Goal: Information Seeking & Learning: Check status

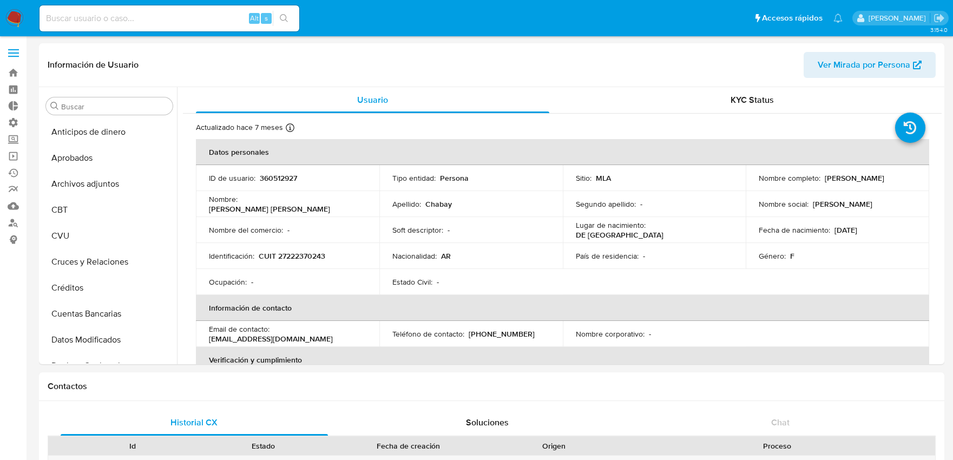
select select "10"
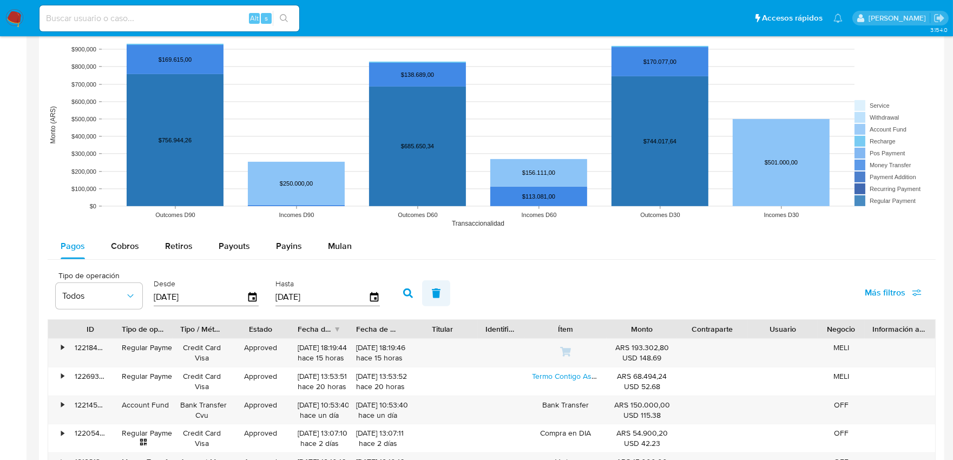
scroll to position [962, 0]
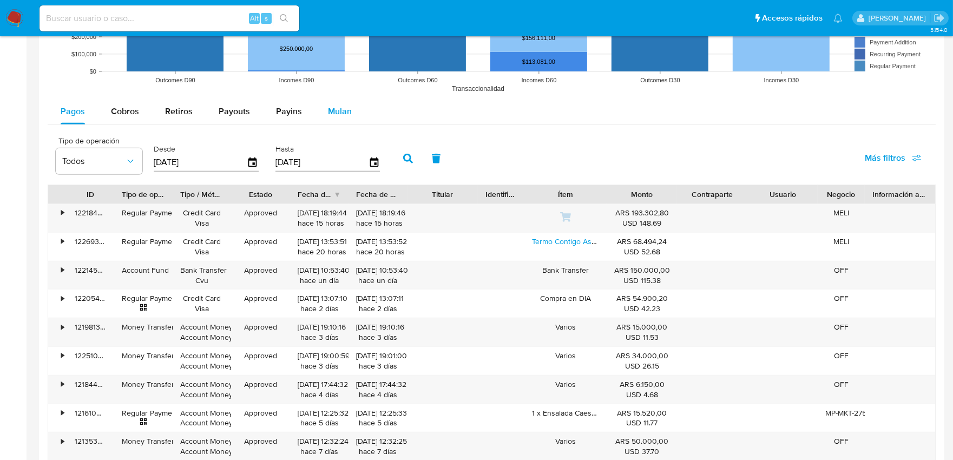
click at [336, 108] on span "Mulan" at bounding box center [340, 111] width 24 height 12
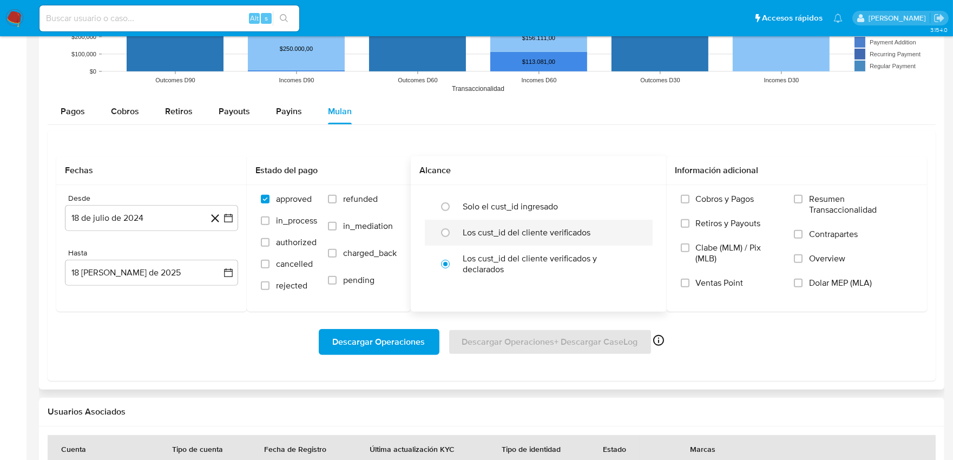
click at [513, 229] on label "Los cust_id del cliente verificados" at bounding box center [527, 232] width 128 height 11
click at [454, 229] on input "radio" at bounding box center [445, 232] width 17 height 17
radio input "true"
click at [483, 207] on label "Solo el cust_id ingresado" at bounding box center [510, 206] width 95 height 11
click at [454, 207] on input "radio" at bounding box center [445, 206] width 17 height 17
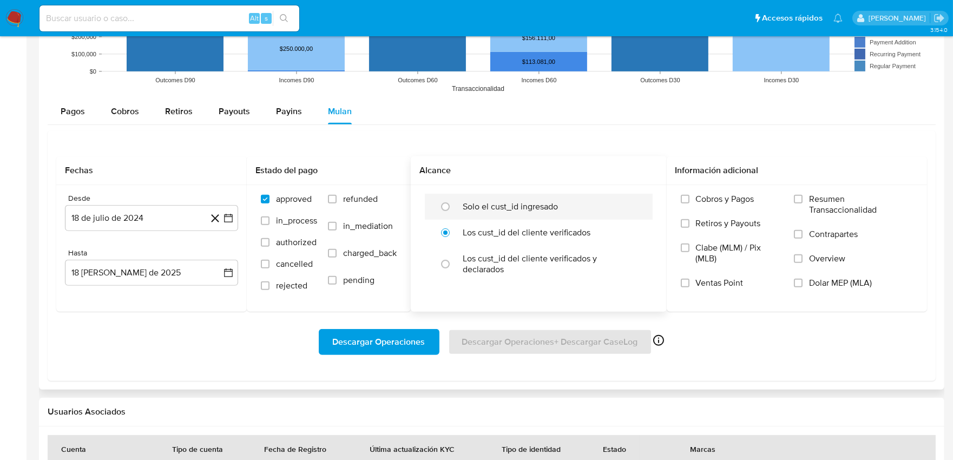
radio input "true"
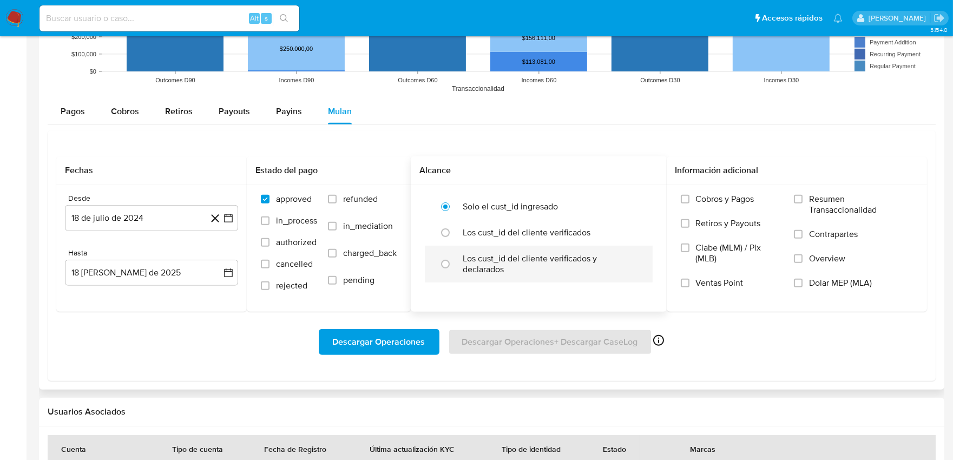
click at [483, 258] on label "Los cust_id del cliente verificados y declarados" at bounding box center [550, 264] width 175 height 22
click at [454, 258] on input "radio" at bounding box center [445, 263] width 17 height 17
radio input "true"
click at [483, 258] on label "Los cust_id del cliente verificados y declarados" at bounding box center [550, 264] width 175 height 22
click at [454, 258] on input "radio" at bounding box center [445, 263] width 17 height 17
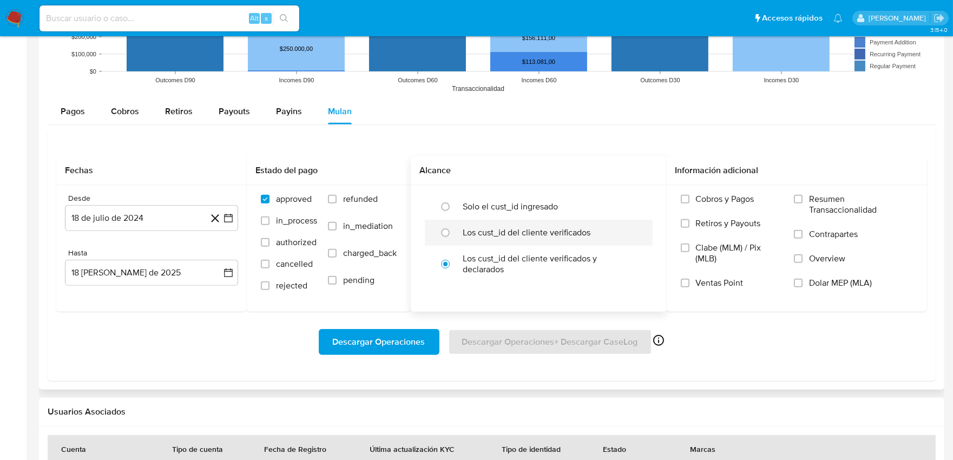
click at [521, 240] on div "Los cust_id del cliente verificados" at bounding box center [550, 233] width 175 height 26
radio input "true"
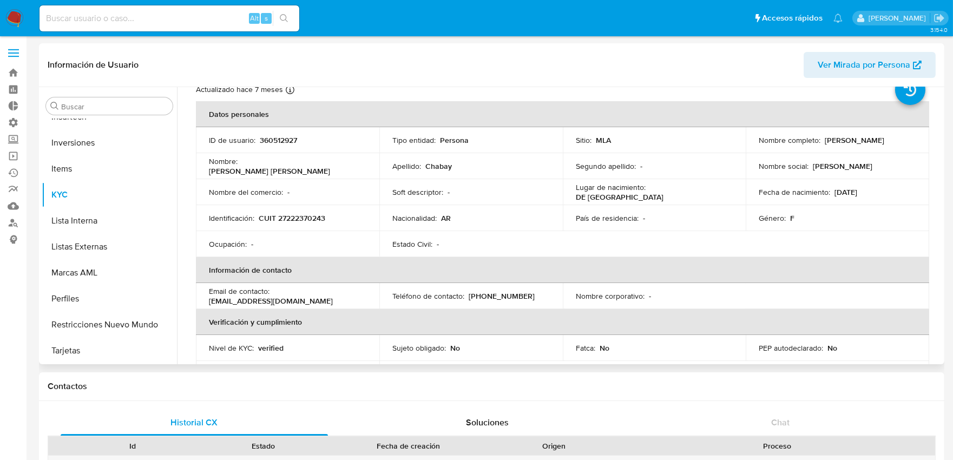
scroll to position [0, 0]
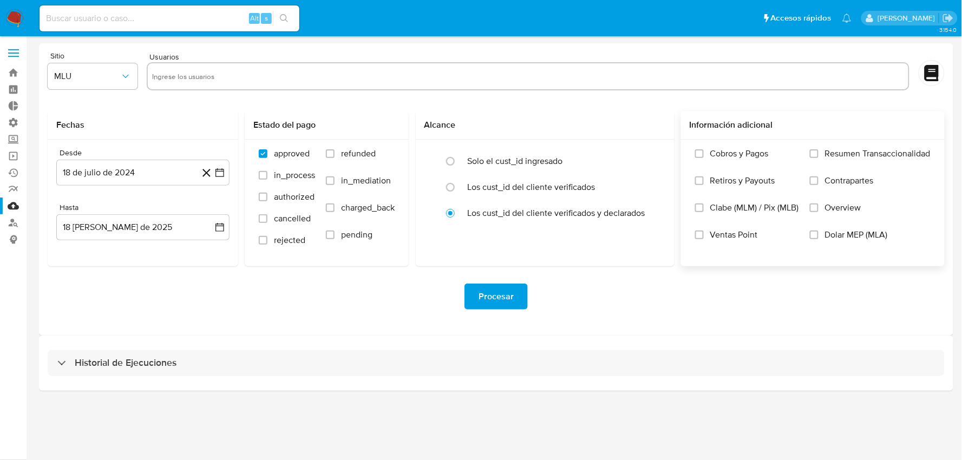
click at [751, 153] on span "Cobros y Pagos" at bounding box center [739, 153] width 58 height 11
click at [704, 153] on input "Cobros y Pagos" at bounding box center [699, 153] width 9 height 9
click at [744, 178] on span "Retiros y Payouts" at bounding box center [742, 180] width 65 height 11
click at [704, 178] on input "Retiros y Payouts" at bounding box center [699, 180] width 9 height 9
click at [733, 206] on span "Clabe (MLM) / Pix (MLB)" at bounding box center [754, 207] width 89 height 11
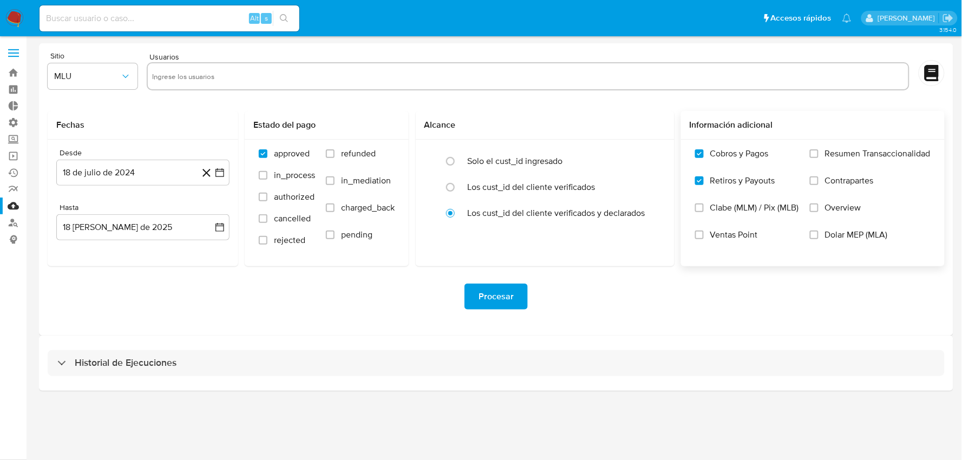
click at [704, 206] on input "Clabe (MLM) / Pix (MLB)" at bounding box center [699, 208] width 9 height 9
drag, startPoint x: 739, startPoint y: 231, endPoint x: 764, endPoint y: 215, distance: 29.7
click at [741, 229] on span "Ventas Point" at bounding box center [734, 234] width 48 height 11
click at [840, 153] on span "Resumen Transaccionalidad" at bounding box center [878, 153] width 106 height 11
click at [818, 153] on input "Resumen Transaccionalidad" at bounding box center [814, 153] width 9 height 9
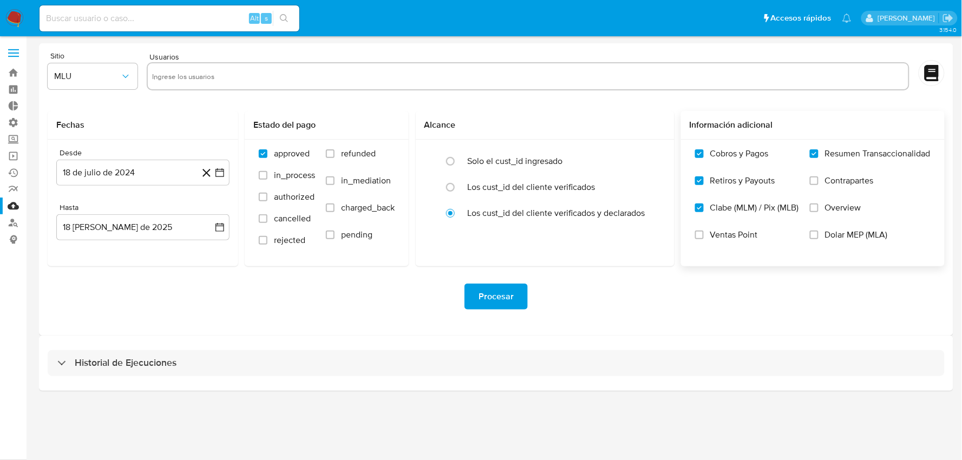
click at [832, 178] on span "Contrapartes" at bounding box center [849, 180] width 49 height 11
click at [818, 178] on input "Contrapartes" at bounding box center [814, 180] width 9 height 9
click at [825, 205] on span "Overview" at bounding box center [843, 207] width 36 height 11
click at [818, 205] on input "Overview" at bounding box center [814, 208] width 9 height 9
click at [836, 227] on label "Overview" at bounding box center [870, 215] width 121 height 27
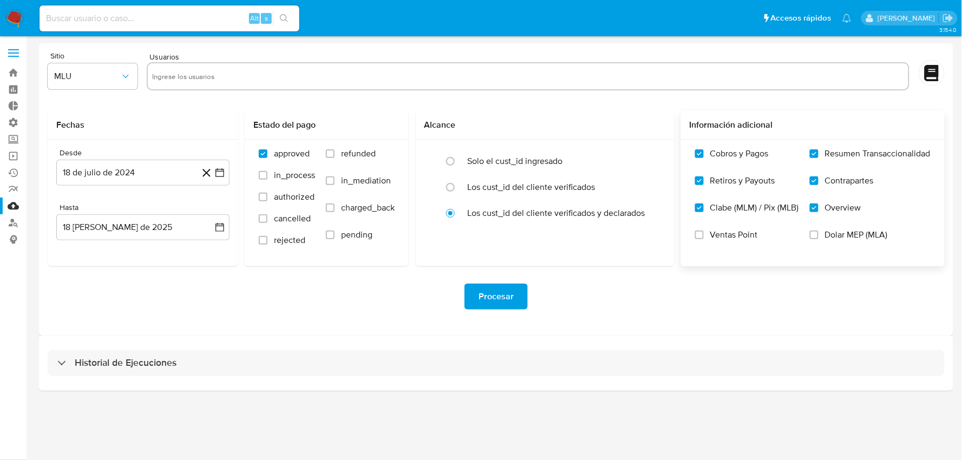
click at [818, 212] on input "Overview" at bounding box center [814, 208] width 9 height 9
click at [19, 51] on label at bounding box center [13, 53] width 27 height 23
click at [0, 0] on input "checkbox" at bounding box center [0, 0] width 0 height 0
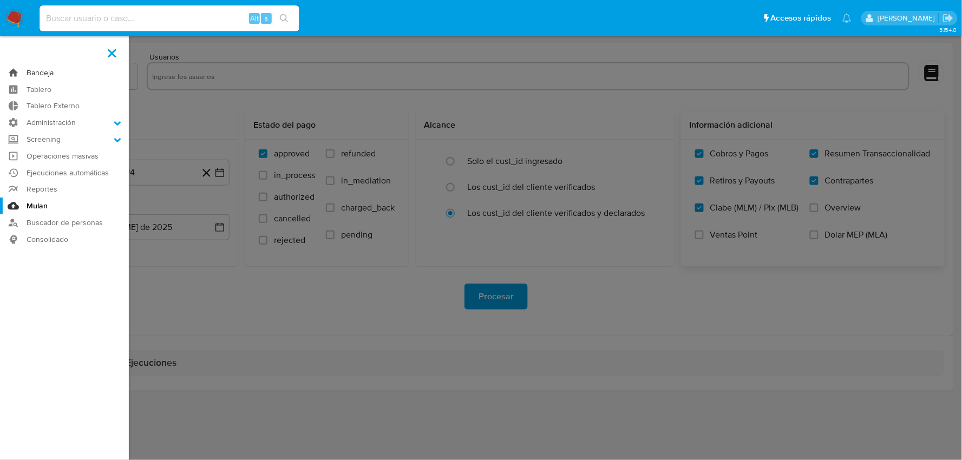
click at [45, 76] on link "Bandeja" at bounding box center [64, 72] width 129 height 17
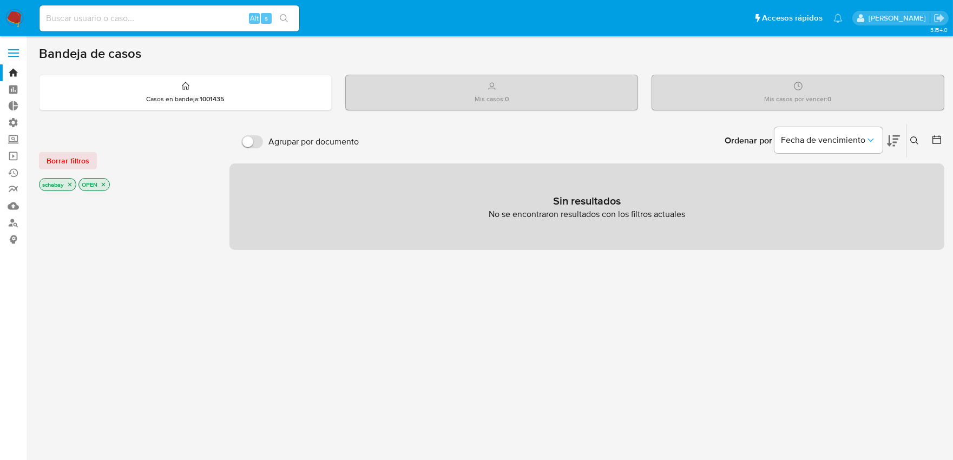
click at [68, 181] on icon "close-filter" at bounding box center [70, 184] width 6 height 6
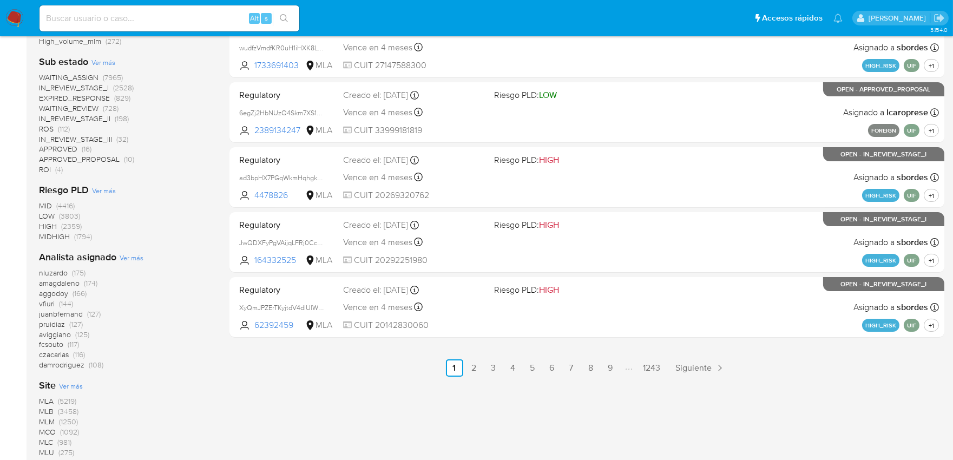
scroll to position [541, 0]
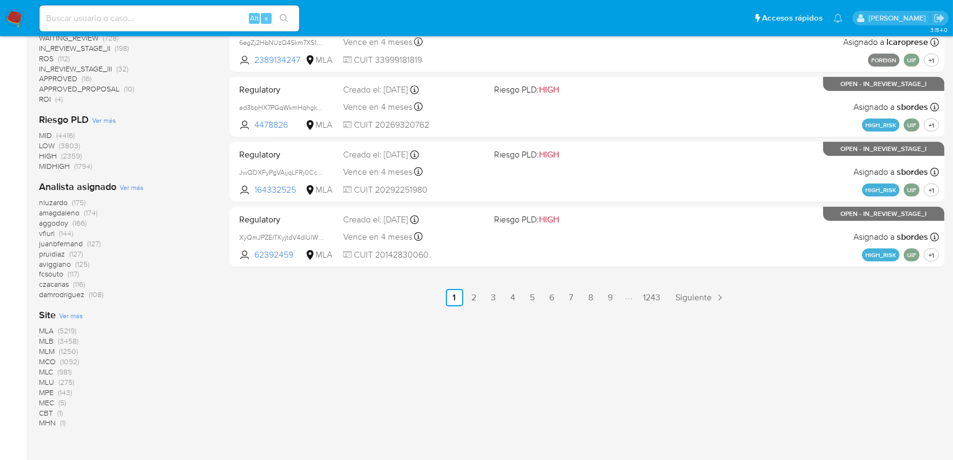
click at [49, 352] on span "MLM" at bounding box center [47, 351] width 16 height 11
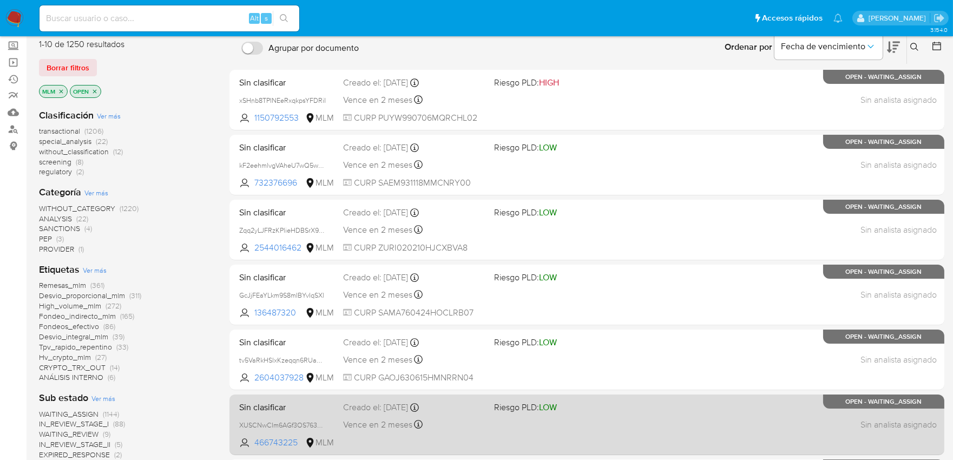
scroll to position [93, 0]
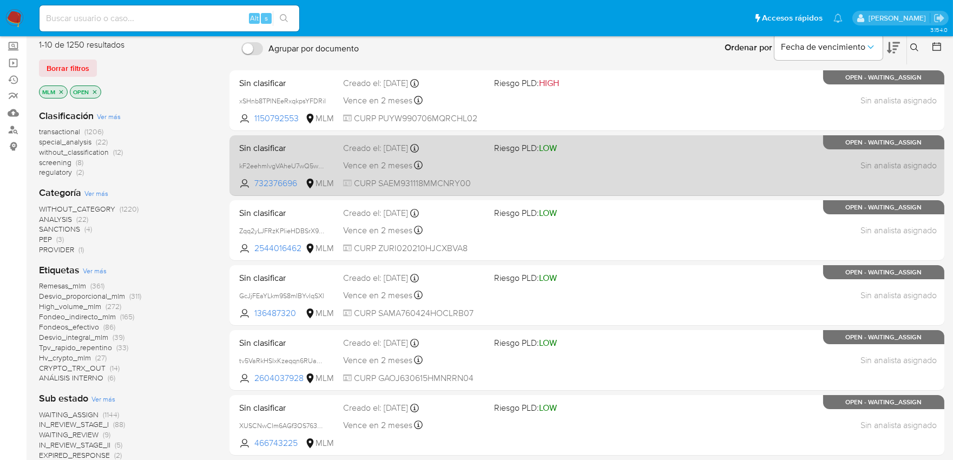
click at [579, 164] on div "Sin clasificar kF2eehmlvgVAheU7wQ5wcBcm 732376696 MLM Riesgo PLD: LOW Creado el…" at bounding box center [587, 165] width 704 height 55
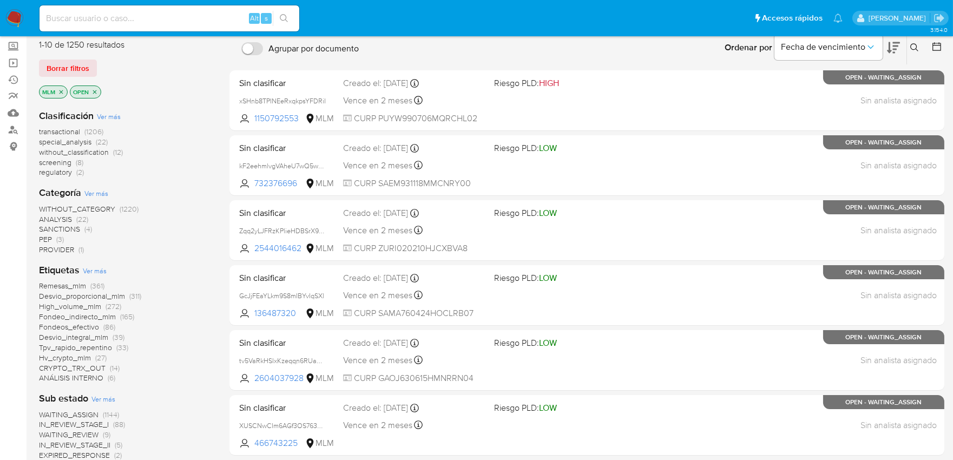
click at [74, 288] on span "Remesas_mlm" at bounding box center [62, 285] width 47 height 11
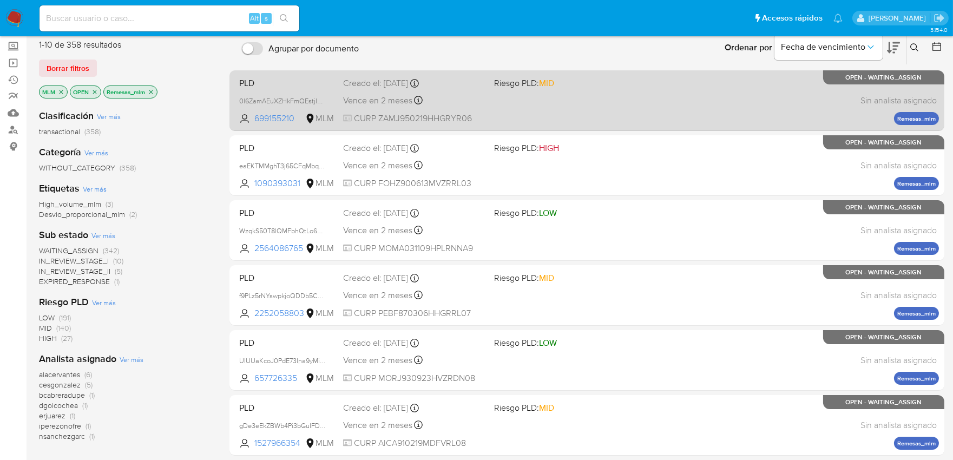
click at [683, 113] on div "PLD 0I6ZamAEuXZHkFmQEstjIbKv 699155210 MLM Riesgo PLD: MID Creado el: 12/08/202…" at bounding box center [587, 100] width 704 height 55
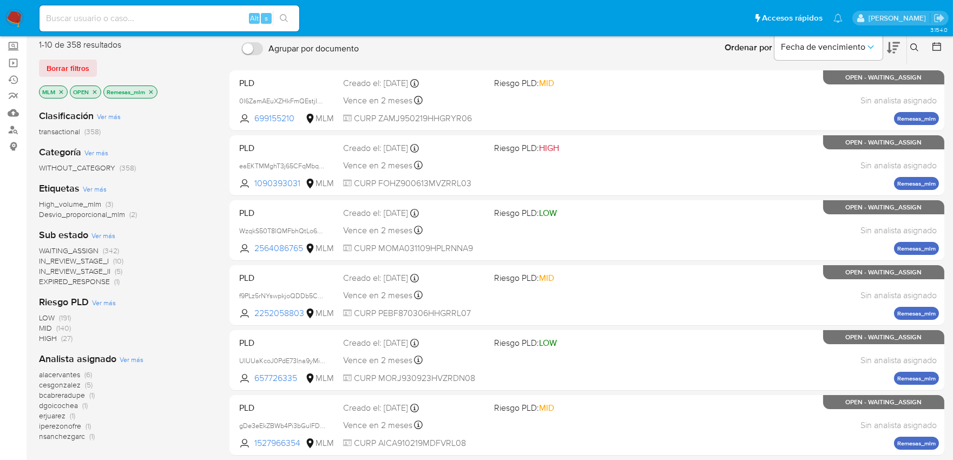
click at [64, 90] on icon "close-filter" at bounding box center [61, 92] width 6 height 6
click at [119, 89] on icon "close-filter" at bounding box center [120, 92] width 6 height 6
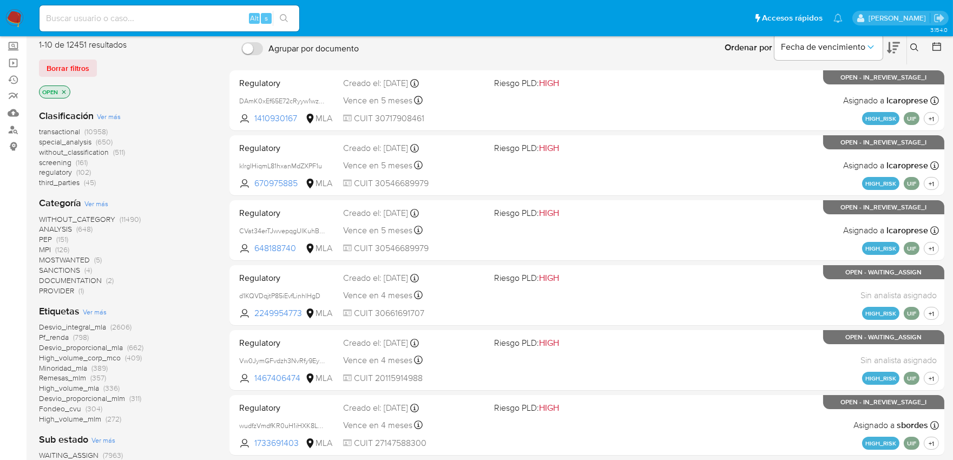
click at [65, 334] on span "Pf_renda" at bounding box center [54, 337] width 30 height 11
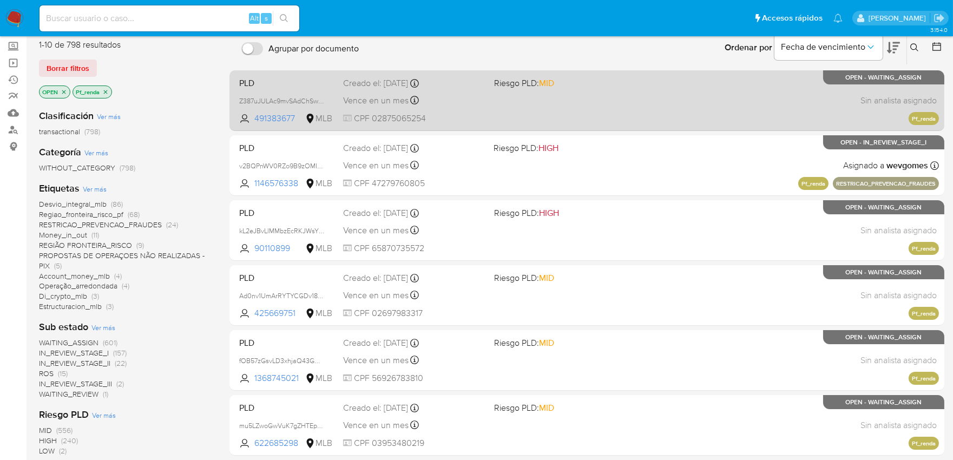
click at [625, 102] on div "PLD Z387uJULAc9mvSAdChSwxexP 491383677 MLB Riesgo PLD: MID Creado el: 12/08/202…" at bounding box center [587, 100] width 704 height 55
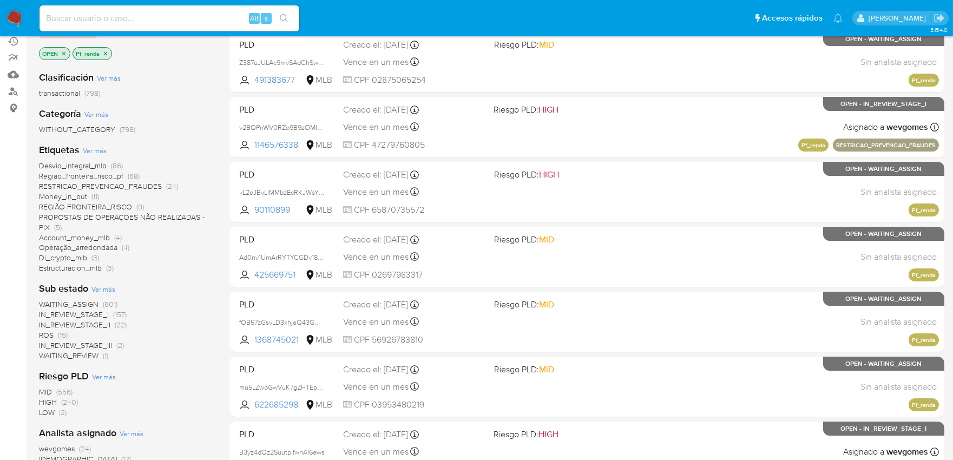
scroll to position [153, 0]
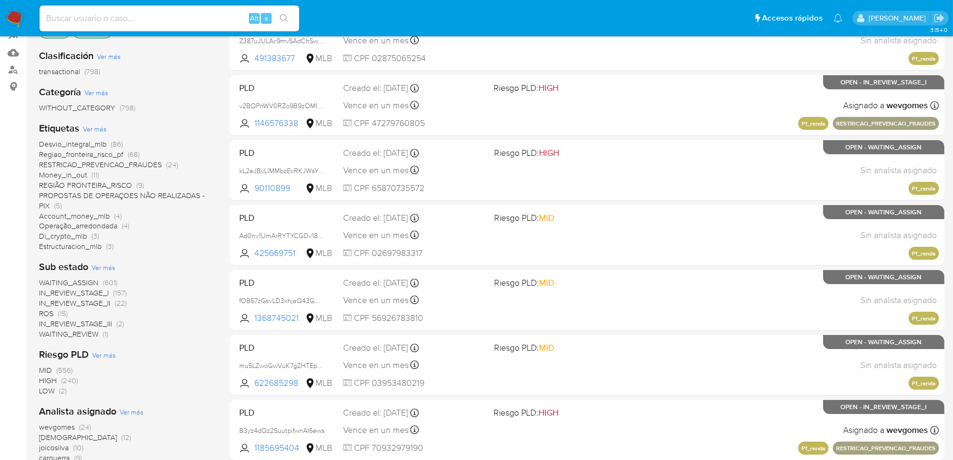
click at [80, 216] on span "Account_money_mlb" at bounding box center [74, 216] width 71 height 11
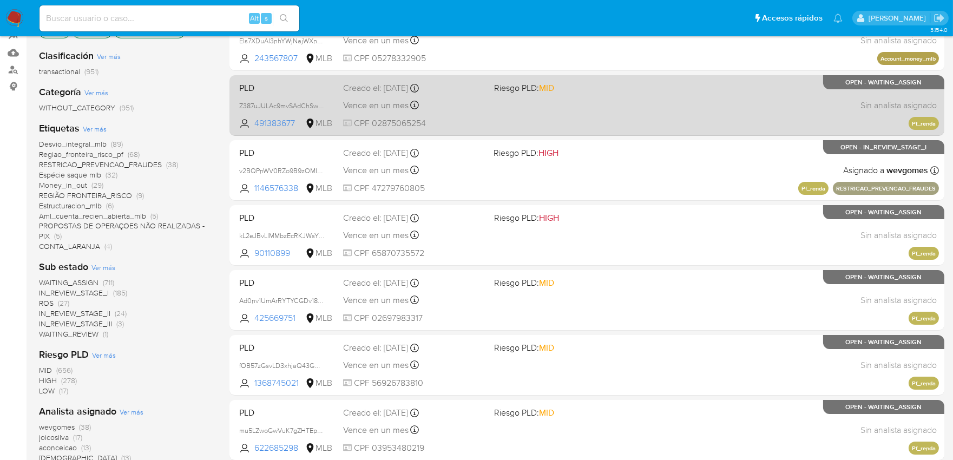
click at [555, 123] on div "PLD Z387uJULAc9mvSAdChSwxexP 491383677 MLB Riesgo PLD: MID Creado el: 12/08/202…" at bounding box center [587, 105] width 704 height 55
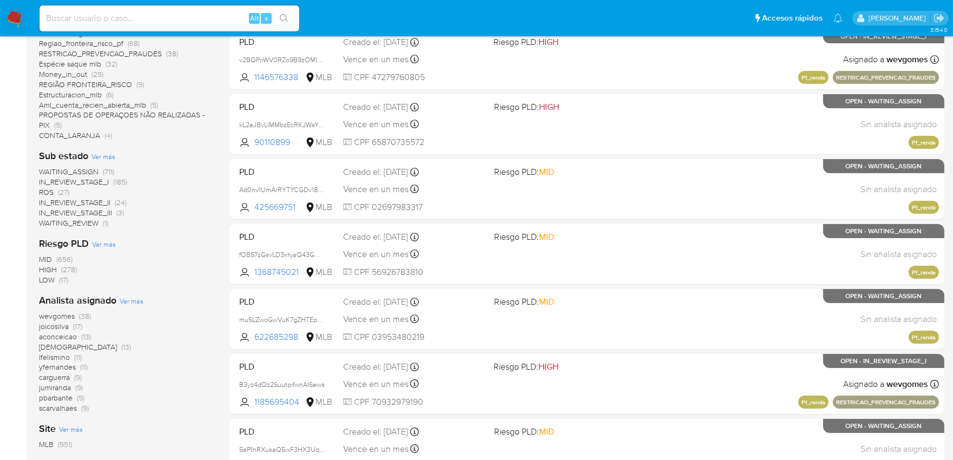
scroll to position [273, 0]
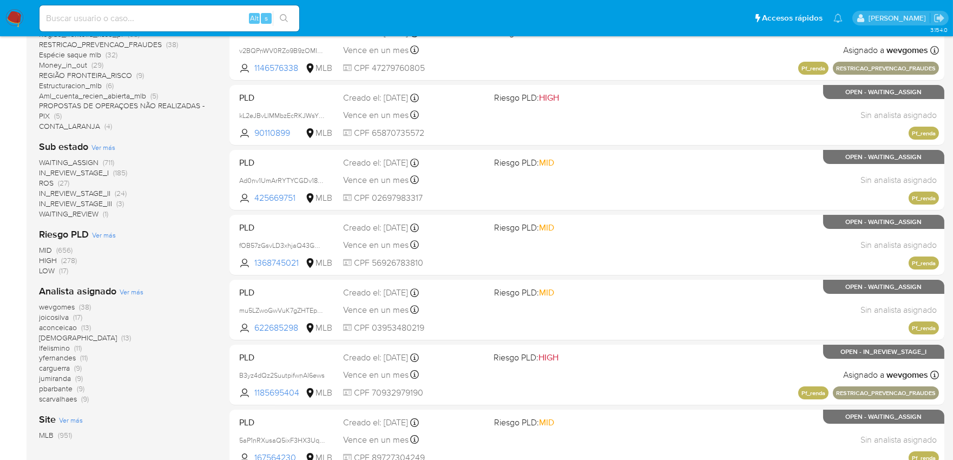
click at [94, 83] on span "Estructuracion_mlb" at bounding box center [70, 85] width 63 height 11
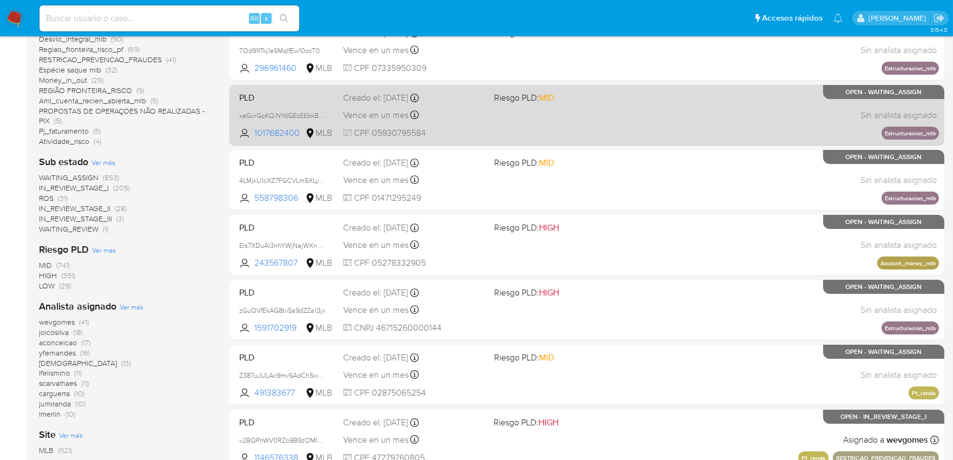
click at [590, 115] on div "PLD xeGcrGpKQiNYdGEzEEbkBcj3 1017682400 MLB Riesgo PLD: MID Creado el: 12/08/20…" at bounding box center [587, 115] width 704 height 55
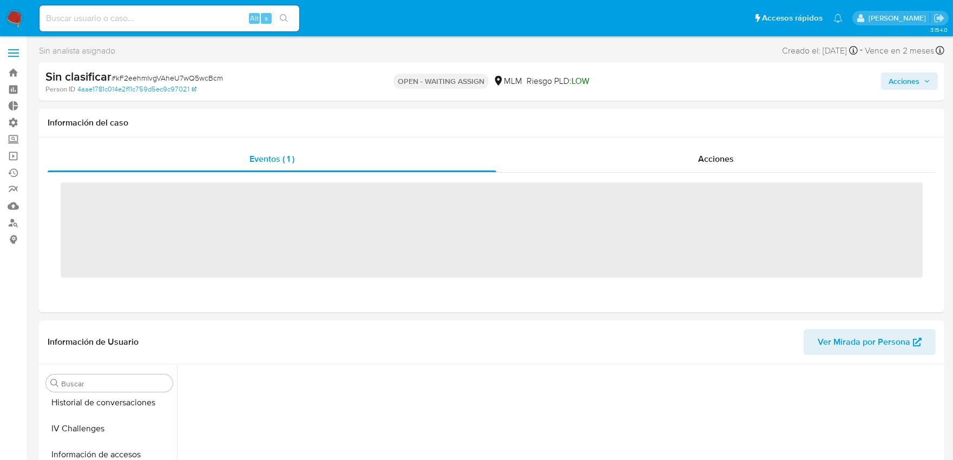
scroll to position [457, 0]
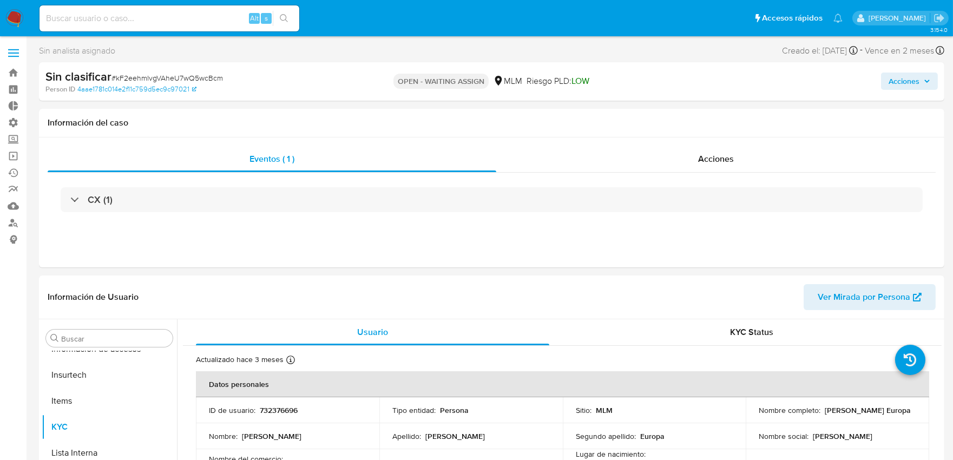
select select "10"
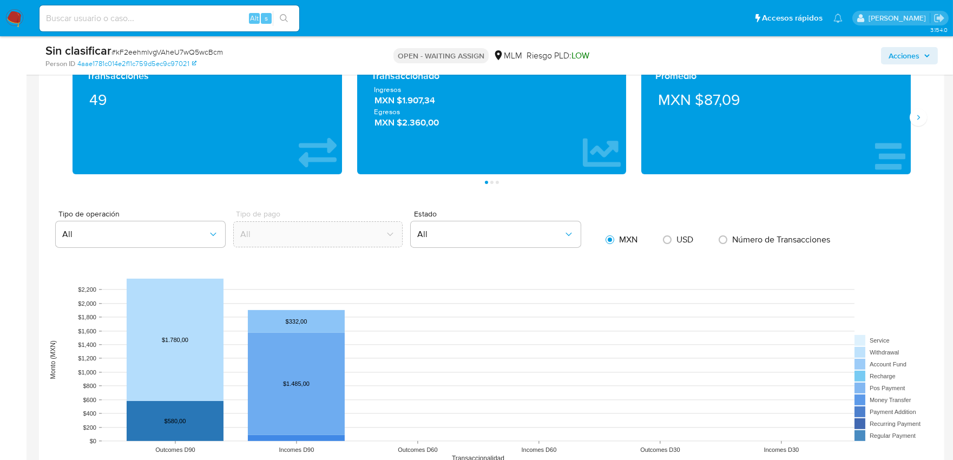
scroll to position [1022, 0]
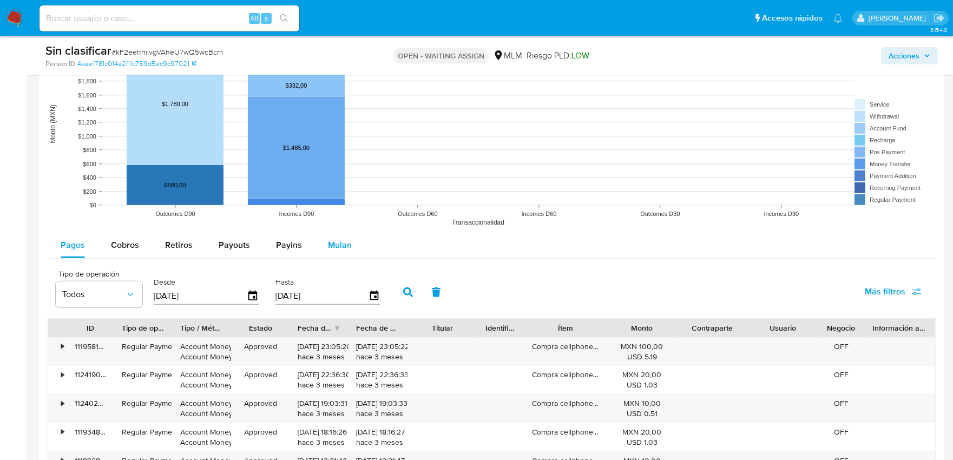
click at [328, 238] on div "Mulan" at bounding box center [340, 245] width 24 height 26
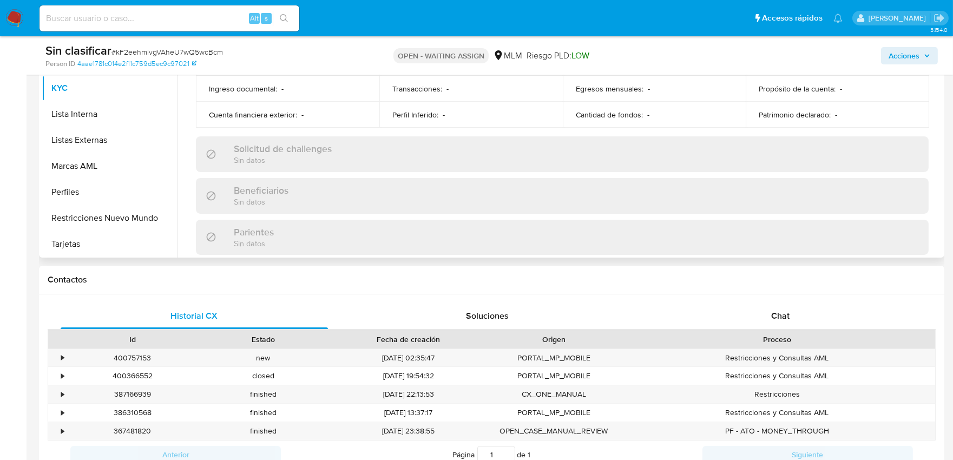
scroll to position [0, 0]
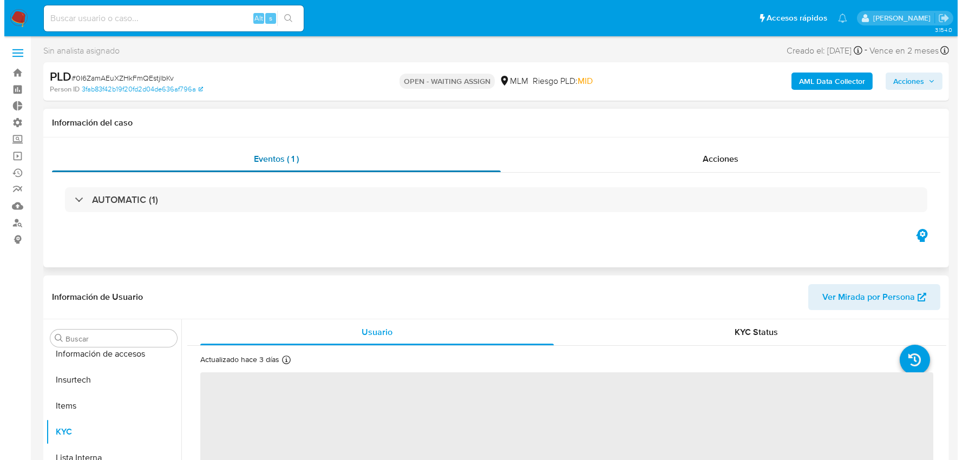
scroll to position [457, 0]
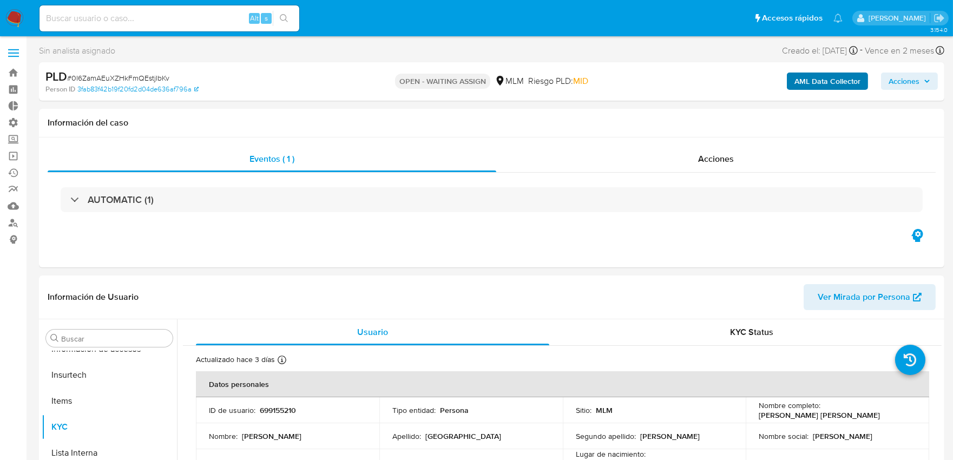
select select "10"
click at [802, 85] on b "AML Data Collector" at bounding box center [828, 81] width 66 height 17
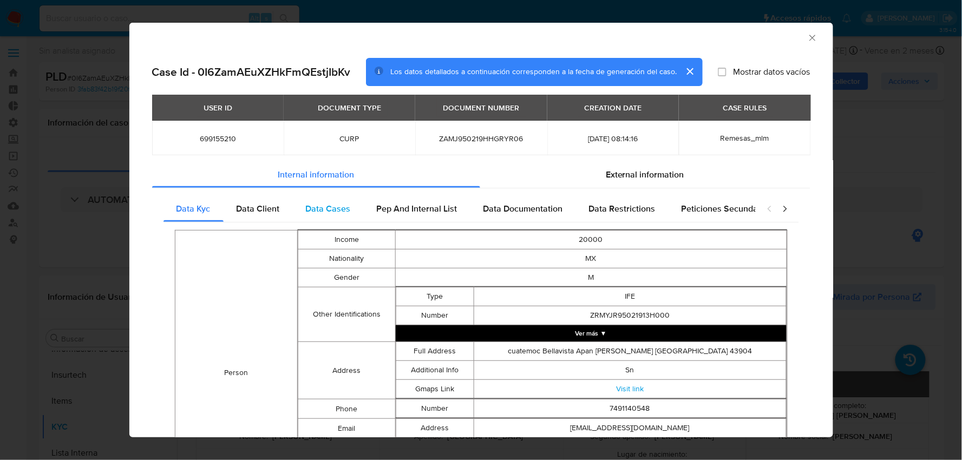
click at [332, 210] on span "Data Cases" at bounding box center [328, 208] width 45 height 12
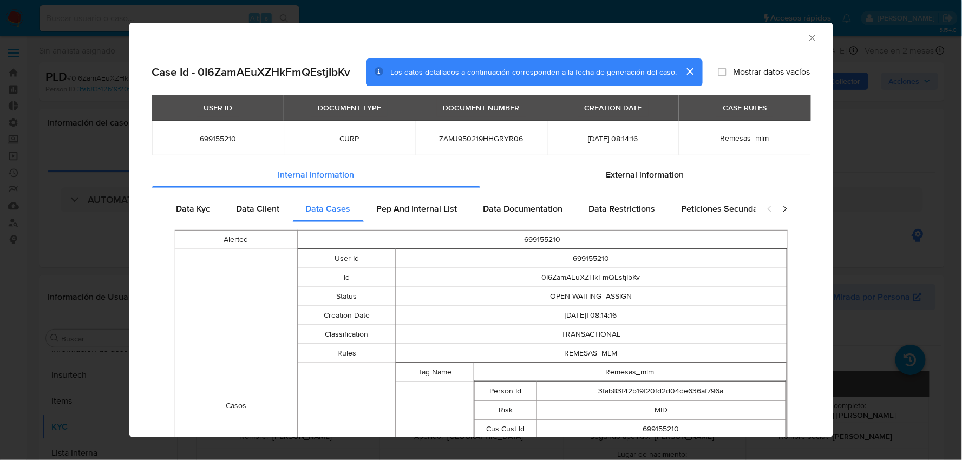
scroll to position [57, 0]
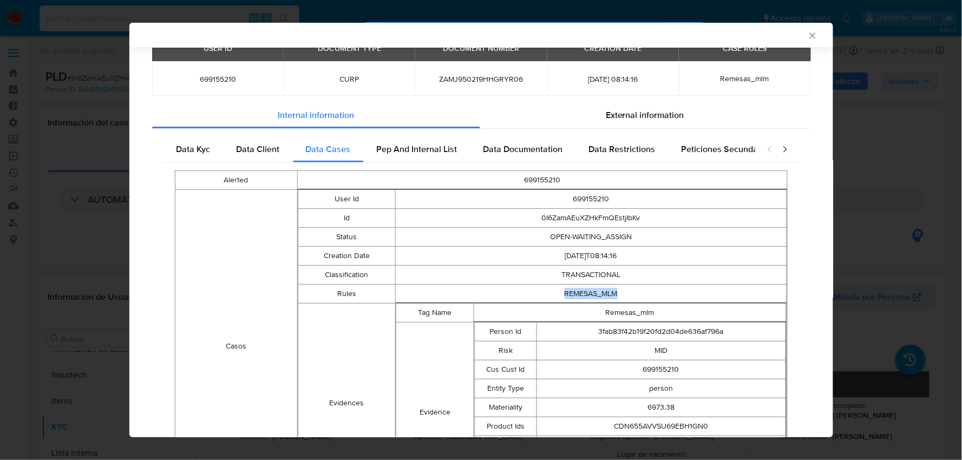
drag, startPoint x: 553, startPoint y: 296, endPoint x: 626, endPoint y: 291, distance: 73.2
click at [623, 293] on td "REMESAS_MLM" at bounding box center [591, 294] width 391 height 19
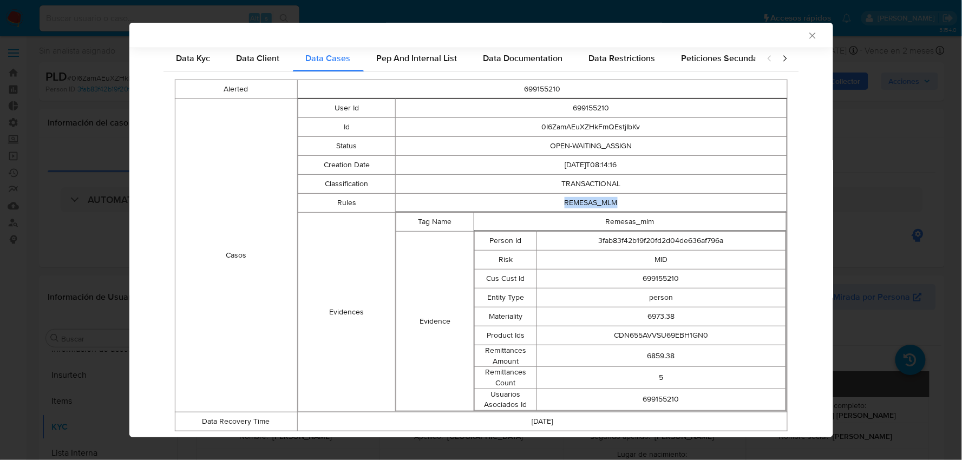
scroll to position [178, 0]
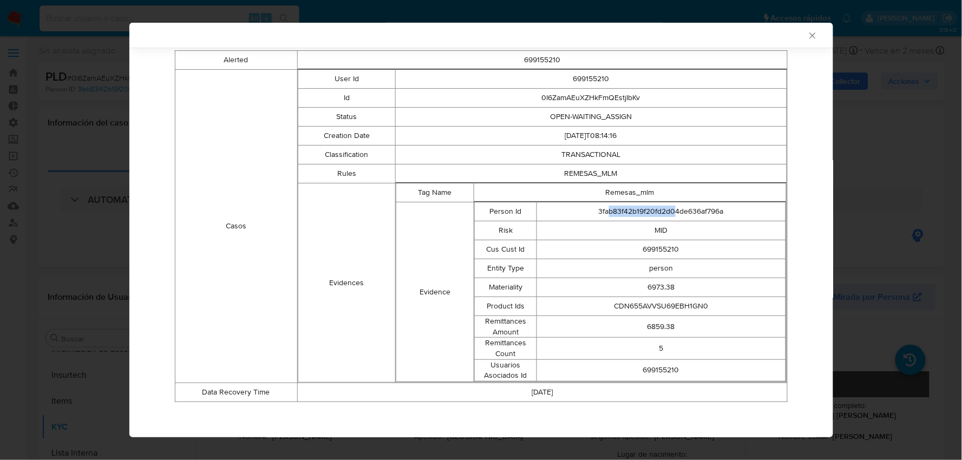
drag, startPoint x: 601, startPoint y: 212, endPoint x: 666, endPoint y: 215, distance: 65.0
click at [666, 215] on td "3fab83f42b19f20fd2d04de636af796a" at bounding box center [661, 211] width 248 height 19
click at [653, 227] on td "MID" at bounding box center [661, 230] width 248 height 19
click at [655, 248] on td "699155210" at bounding box center [661, 249] width 248 height 19
drag, startPoint x: 663, startPoint y: 285, endPoint x: 638, endPoint y: 298, distance: 28.8
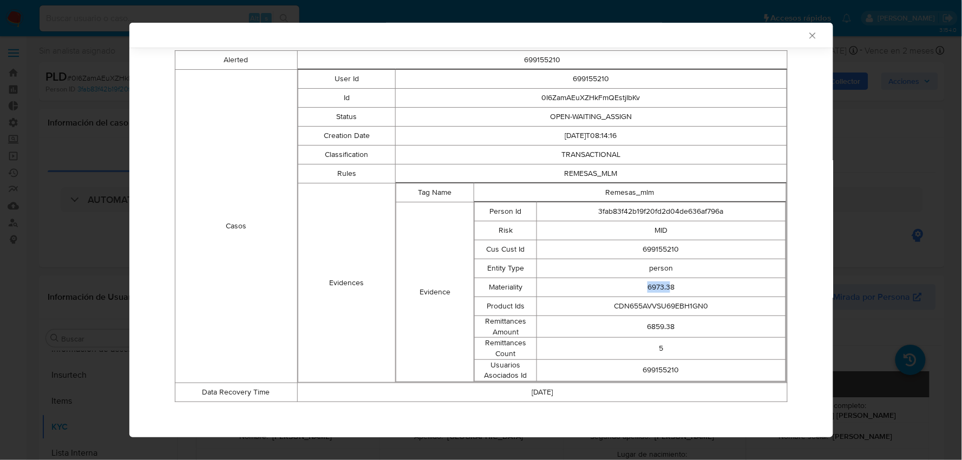
click at [635, 287] on td "6973.38" at bounding box center [661, 287] width 248 height 19
drag, startPoint x: 706, startPoint y: 302, endPoint x: 647, endPoint y: 310, distance: 59.5
click at [657, 310] on td "CDN655AVVSU69EBH1GN0" at bounding box center [661, 306] width 248 height 19
drag, startPoint x: 619, startPoint y: 309, endPoint x: 609, endPoint y: 307, distance: 9.3
click at [612, 307] on td "CDN655AVVSU69EBH1GN0" at bounding box center [661, 306] width 248 height 19
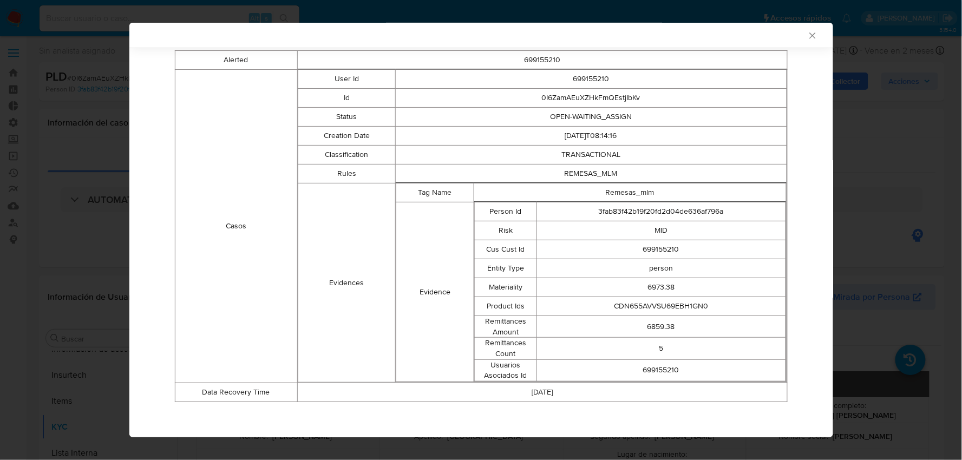
click at [607, 307] on td "CDN655AVVSU69EBH1GN0" at bounding box center [661, 306] width 248 height 19
click at [649, 326] on td "6859.38" at bounding box center [661, 327] width 248 height 22
drag, startPoint x: 639, startPoint y: 320, endPoint x: 674, endPoint y: 319, distance: 35.2
click at [674, 319] on td "6859.38" at bounding box center [661, 327] width 248 height 22
drag, startPoint x: 643, startPoint y: 350, endPoint x: 667, endPoint y: 345, distance: 24.3
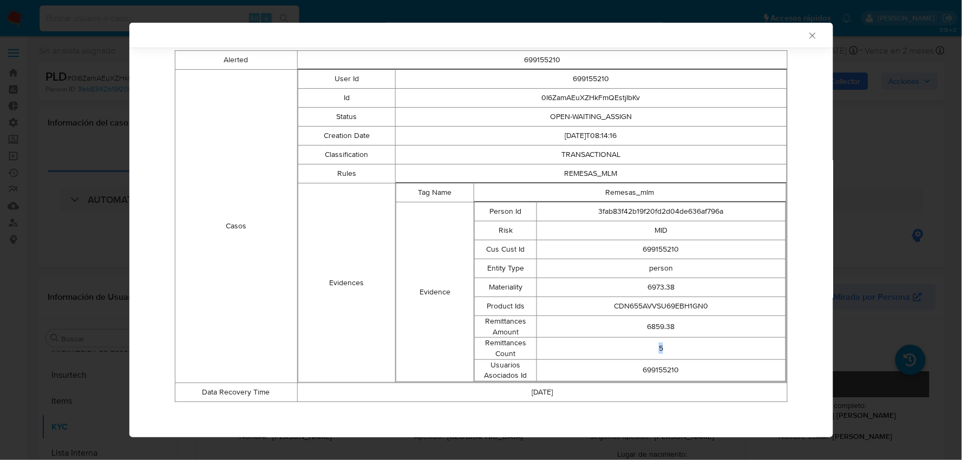
click at [667, 345] on td "5" at bounding box center [661, 349] width 248 height 22
drag, startPoint x: 637, startPoint y: 367, endPoint x: 683, endPoint y: 372, distance: 46.3
click at [683, 372] on td "699155210" at bounding box center [661, 370] width 248 height 22
drag, startPoint x: 644, startPoint y: 329, endPoint x: 662, endPoint y: 327, distance: 18.5
click at [662, 327] on td "6859.38" at bounding box center [661, 327] width 248 height 22
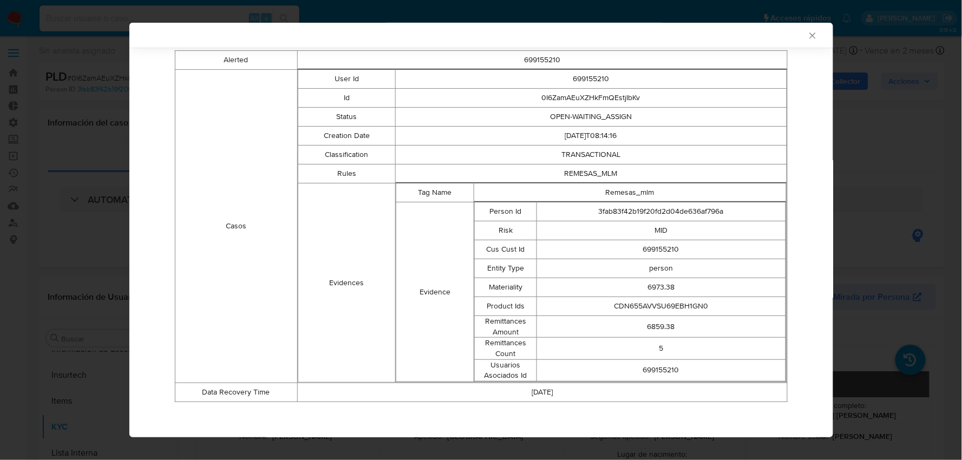
drag, startPoint x: 596, startPoint y: 329, endPoint x: 613, endPoint y: 329, distance: 16.2
click at [604, 329] on td "6859.38" at bounding box center [661, 327] width 248 height 22
drag, startPoint x: 662, startPoint y: 327, endPoint x: 636, endPoint y: 327, distance: 26.0
click at [636, 327] on td "6859.38" at bounding box center [661, 327] width 248 height 22
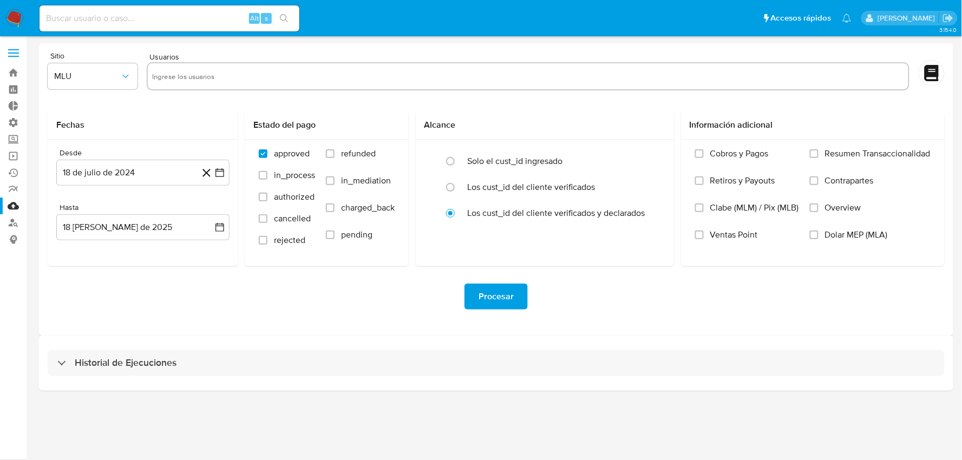
click at [15, 60] on label at bounding box center [13, 53] width 27 height 23
click at [0, 0] on input "checkbox" at bounding box center [0, 0] width 0 height 0
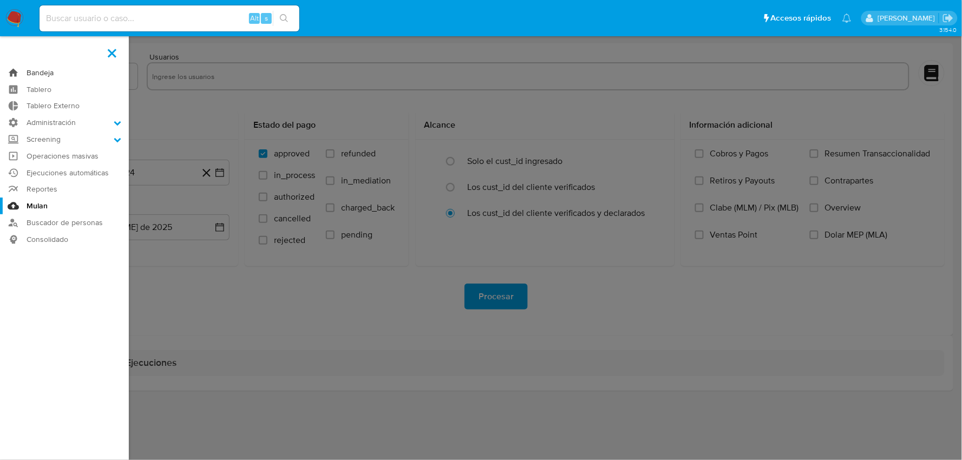
click at [43, 72] on link "Bandeja" at bounding box center [64, 72] width 129 height 17
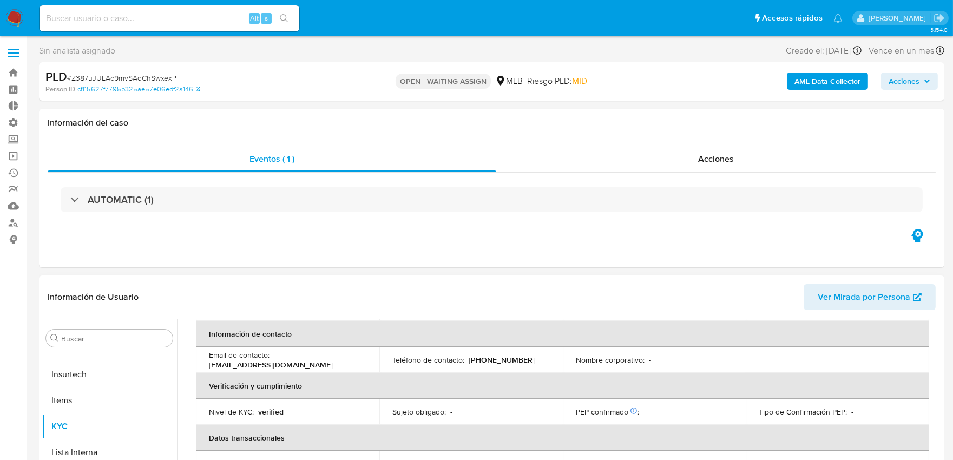
scroll to position [483, 0]
select select "10"
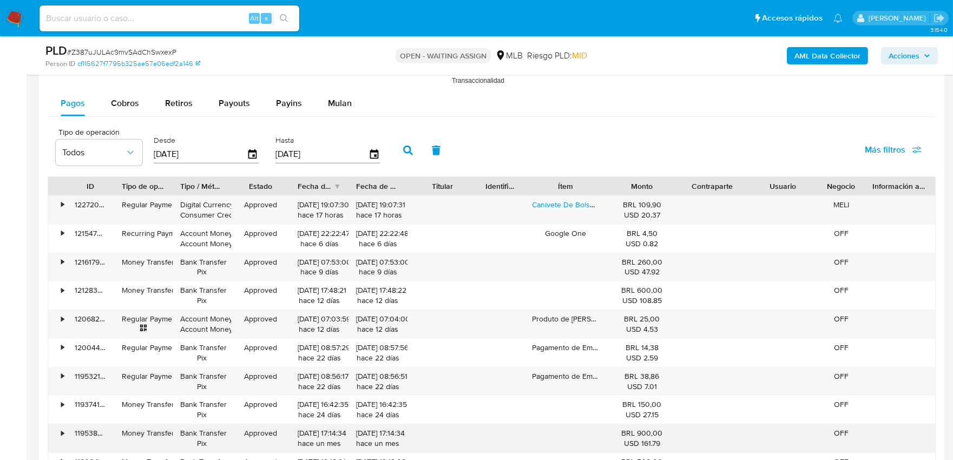
scroll to position [1082, 0]
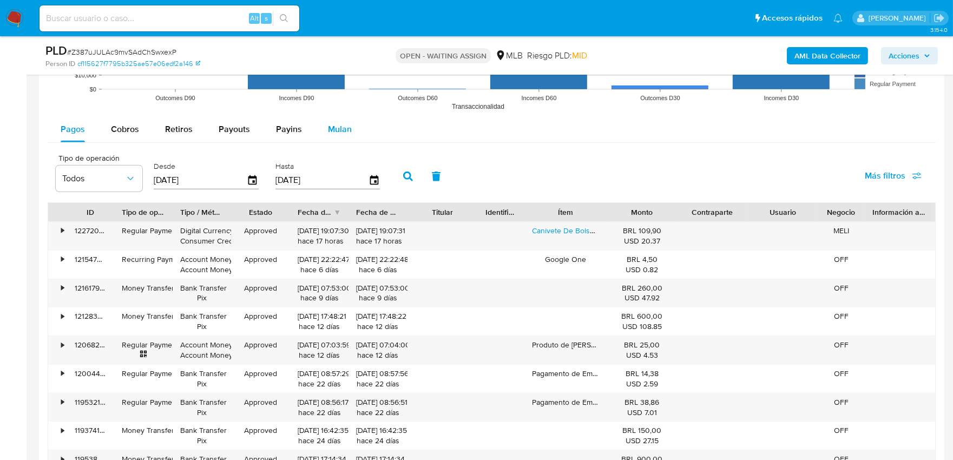
click at [333, 132] on span "Mulan" at bounding box center [340, 129] width 24 height 12
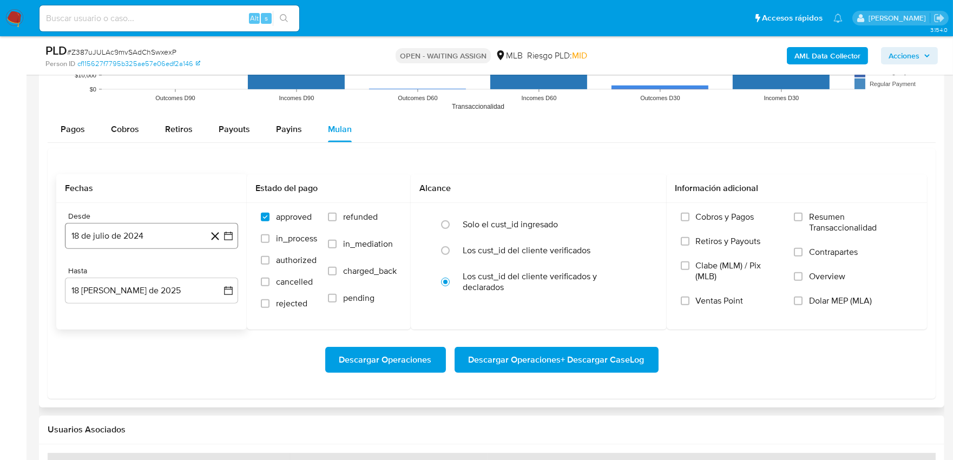
click at [138, 244] on button "18 de julio de 2024" at bounding box center [151, 236] width 173 height 26
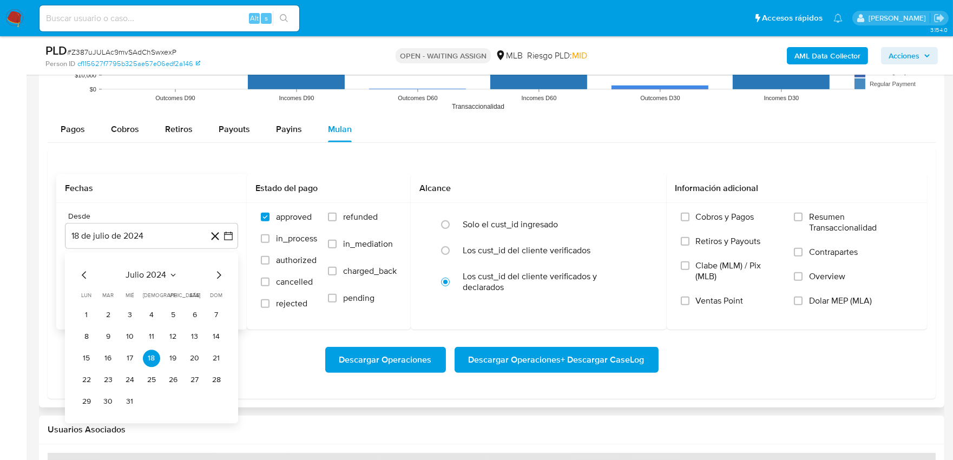
click at [169, 278] on icon "Seleccionar mes y año" at bounding box center [173, 275] width 9 height 9
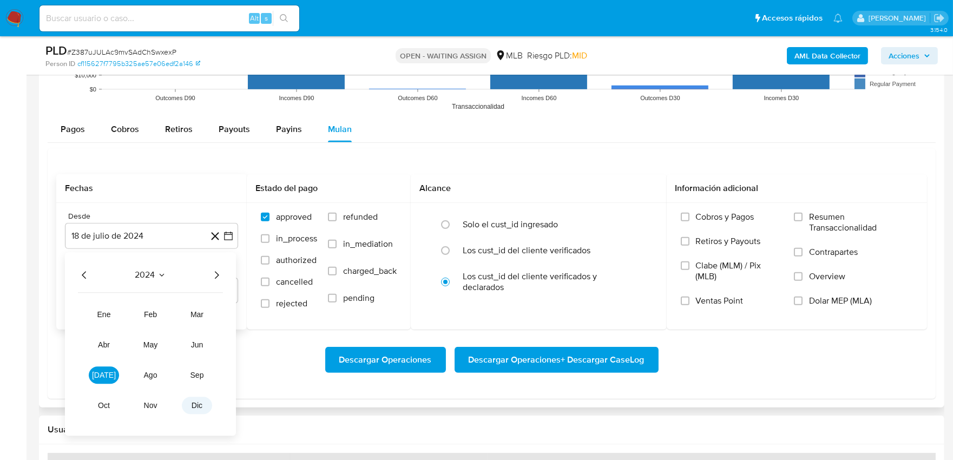
click at [187, 406] on button "dic" at bounding box center [197, 405] width 30 height 17
click at [181, 277] on icon "Seleccionar mes y año" at bounding box center [183, 275] width 9 height 9
click at [218, 274] on icon "Año siguiente" at bounding box center [217, 275] width 4 height 8
click at [106, 379] on span "jul" at bounding box center [104, 375] width 24 height 9
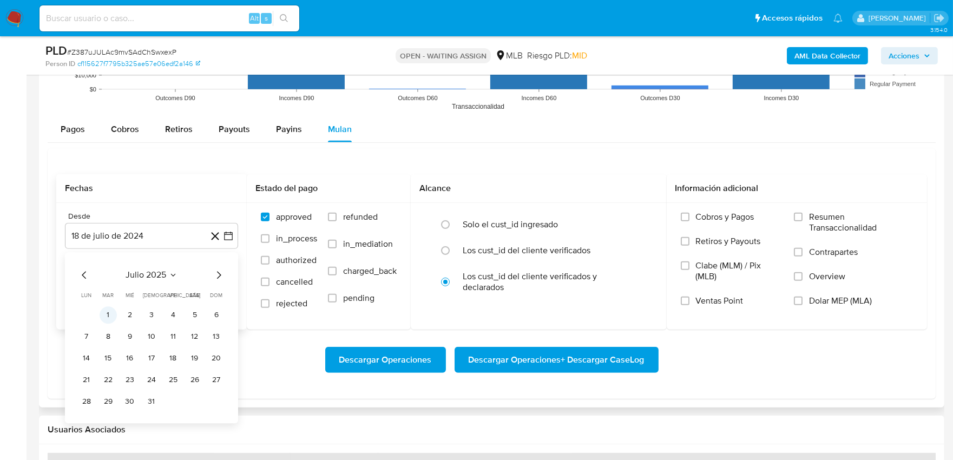
click at [106, 314] on button "1" at bounding box center [108, 314] width 17 height 17
click at [106, 314] on div "Desde 18 de julio de 2024 julio 2025 julio 2025 lun lunes mar martes mié miérco…" at bounding box center [151, 266] width 191 height 127
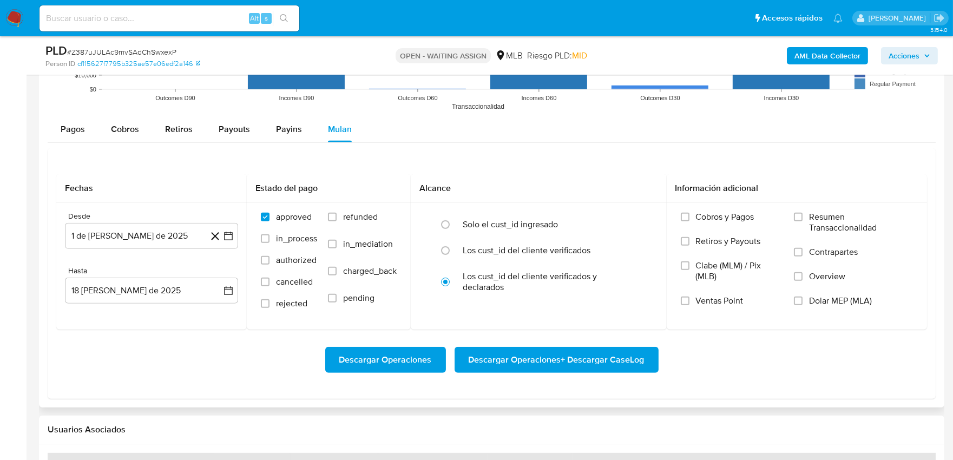
click at [510, 360] on span "Descargar Operaciones + Descargar CaseLog" at bounding box center [557, 360] width 176 height 24
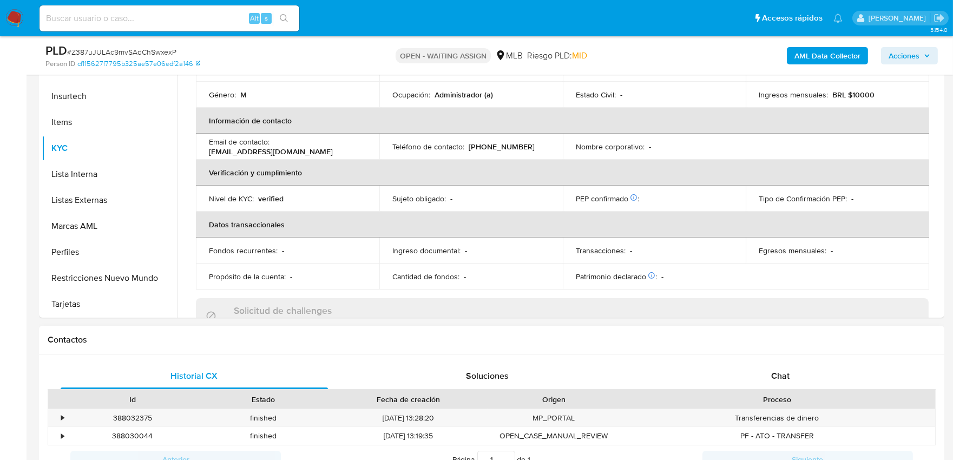
scroll to position [471, 0]
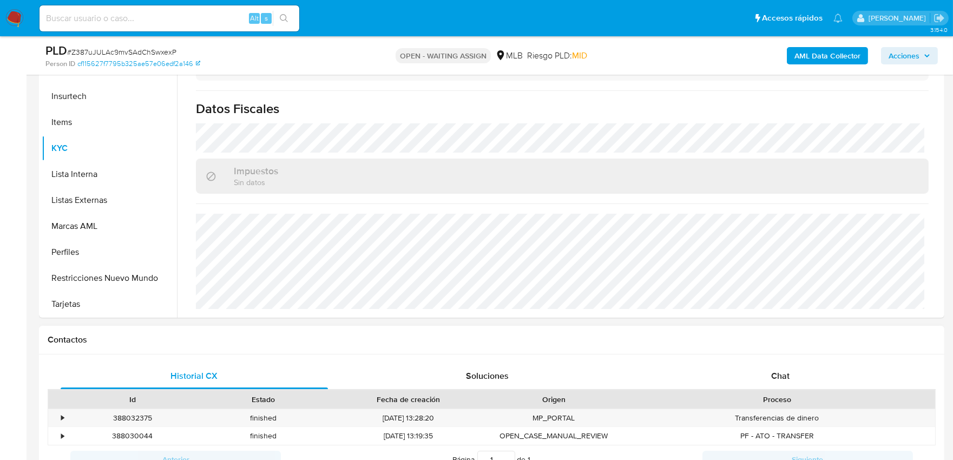
select select "10"
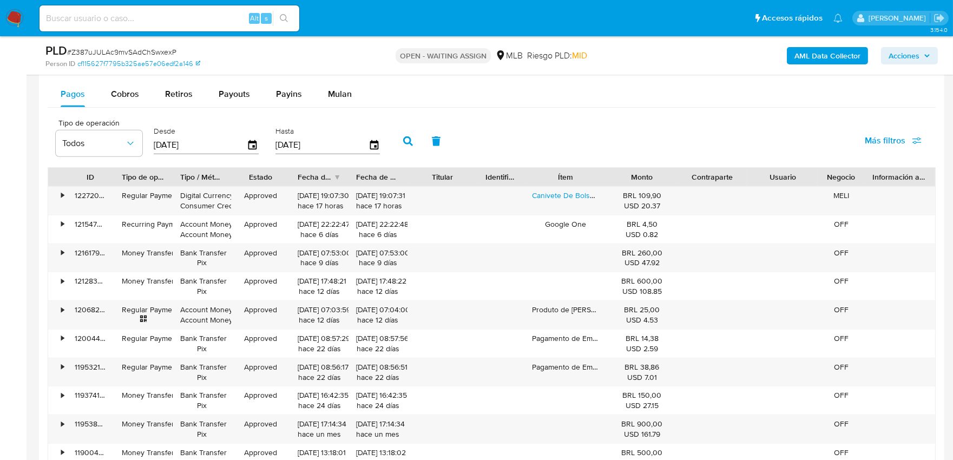
scroll to position [1143, 0]
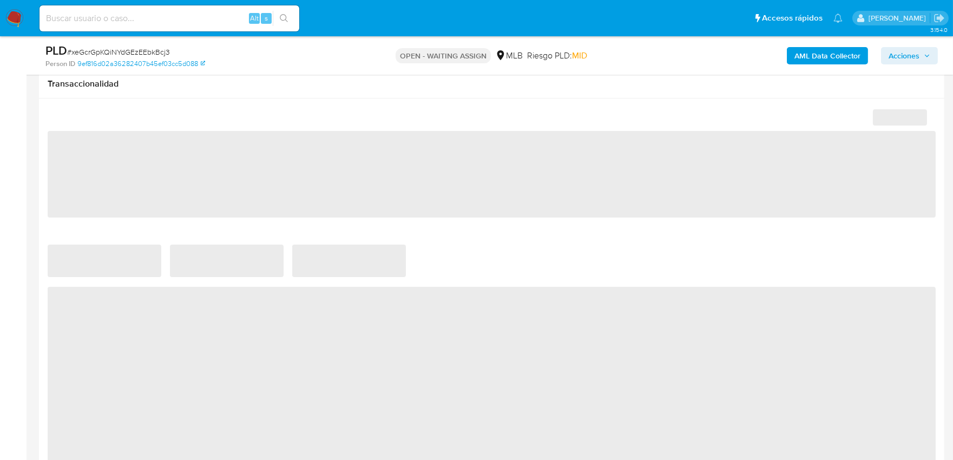
scroll to position [782, 0]
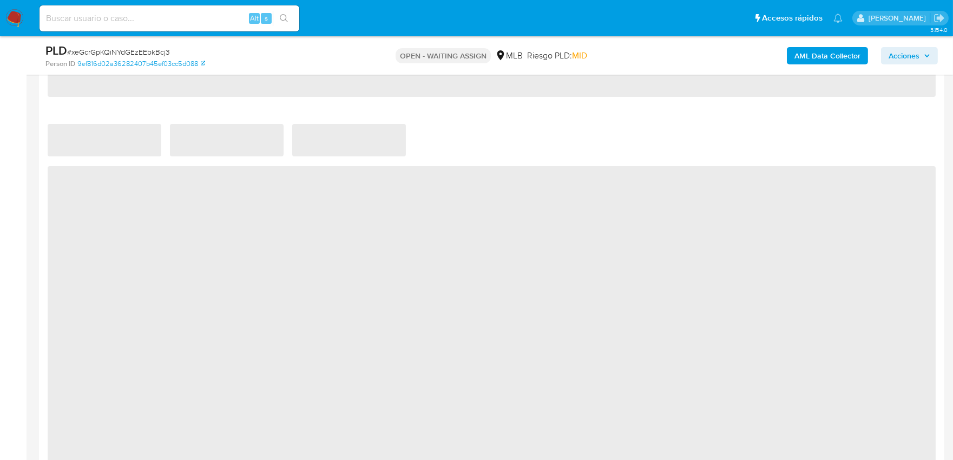
select select "10"
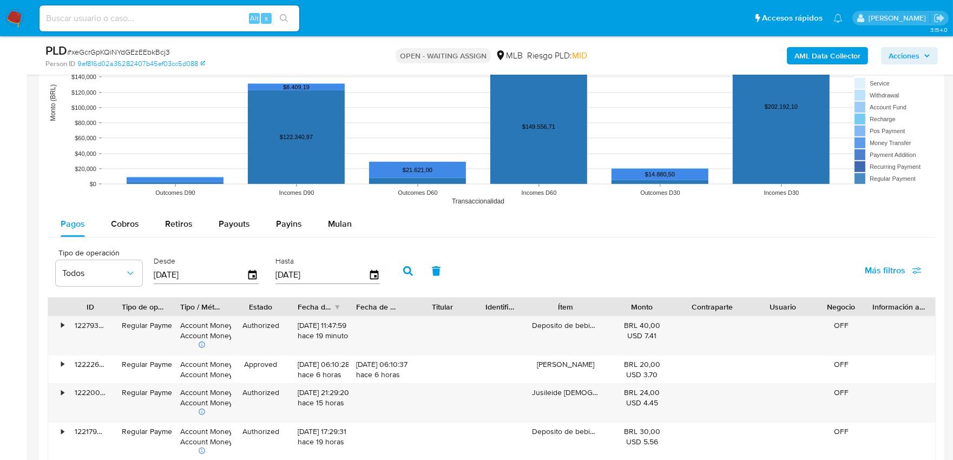
scroll to position [962, 0]
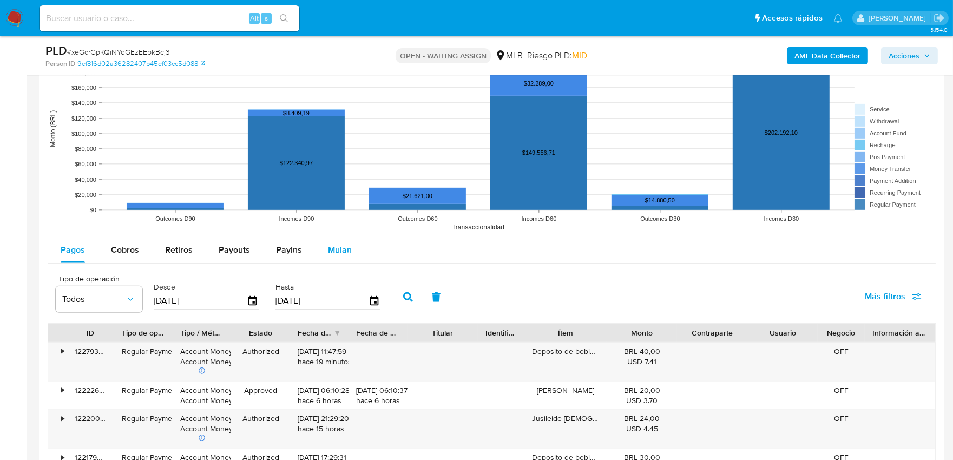
click at [351, 257] on button "Mulan" at bounding box center [340, 250] width 50 height 26
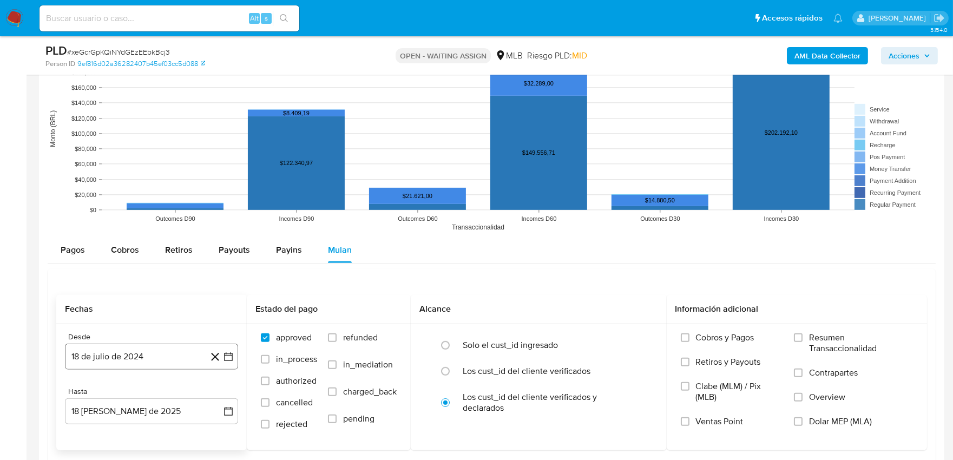
click at [113, 353] on button "18 de julio de 2024" at bounding box center [151, 357] width 173 height 26
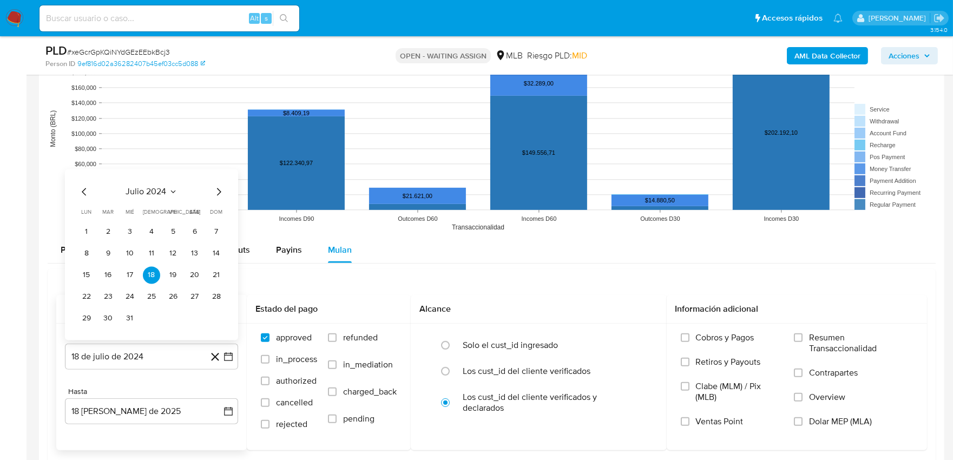
click at [166, 191] on span "julio 2024" at bounding box center [146, 192] width 41 height 11
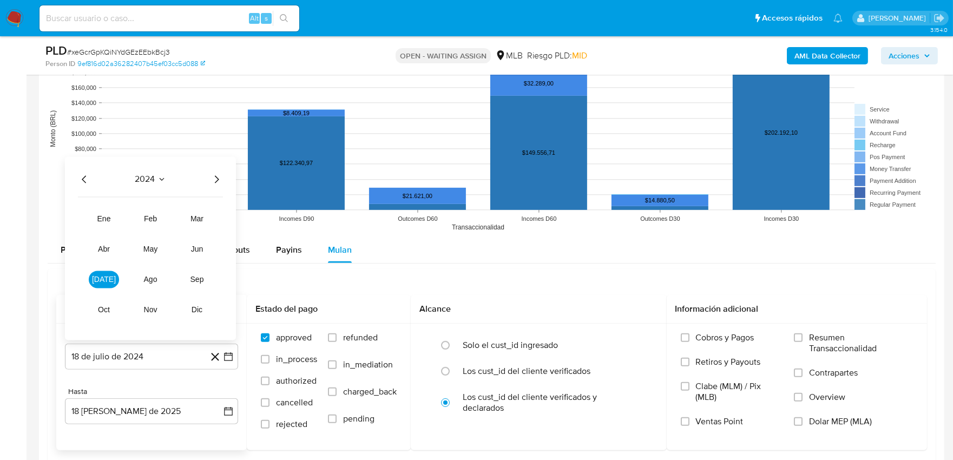
click at [159, 181] on icon "Seleccionar mes y año" at bounding box center [161, 179] width 9 height 9
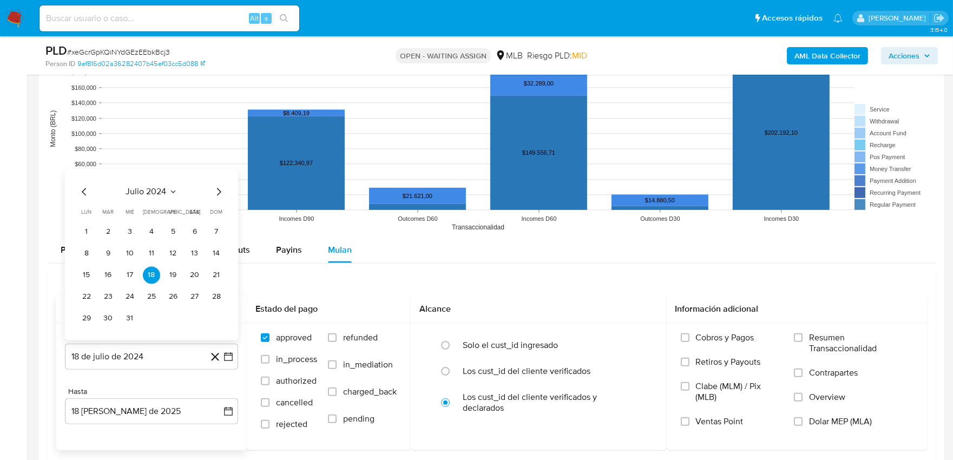
click at [217, 191] on icon "Mes siguiente" at bounding box center [218, 192] width 13 height 13
click at [182, 172] on icon "Seleccionar mes y año" at bounding box center [185, 170] width 9 height 9
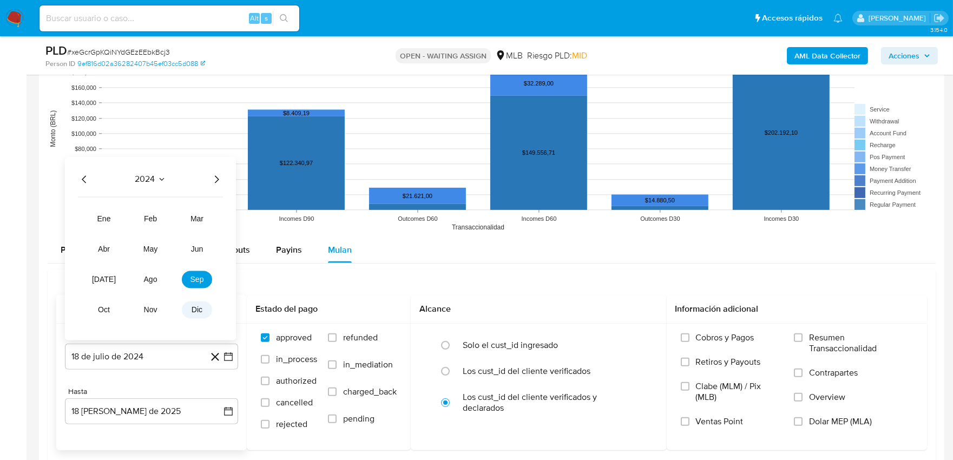
click at [193, 306] on span "dic" at bounding box center [197, 310] width 11 height 9
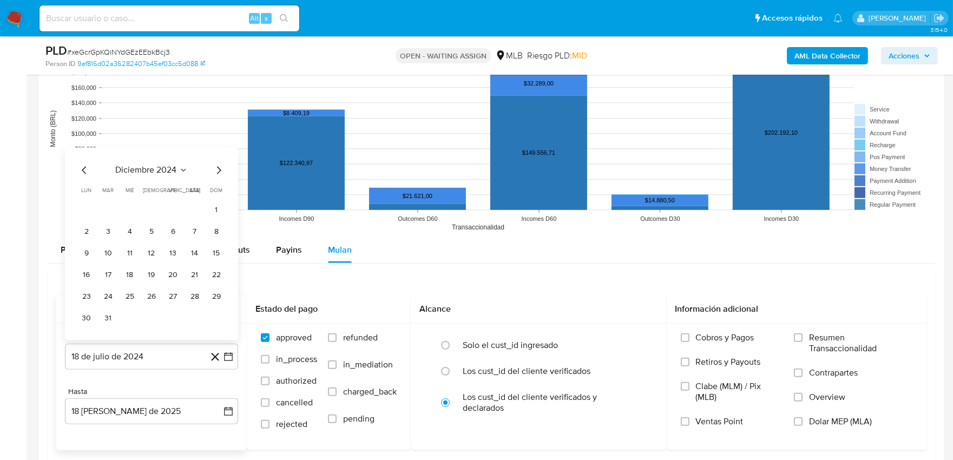
click at [216, 171] on icon "Mes siguiente" at bounding box center [218, 170] width 13 height 13
click at [179, 195] on icon "Seleccionar mes y año" at bounding box center [174, 192] width 9 height 9
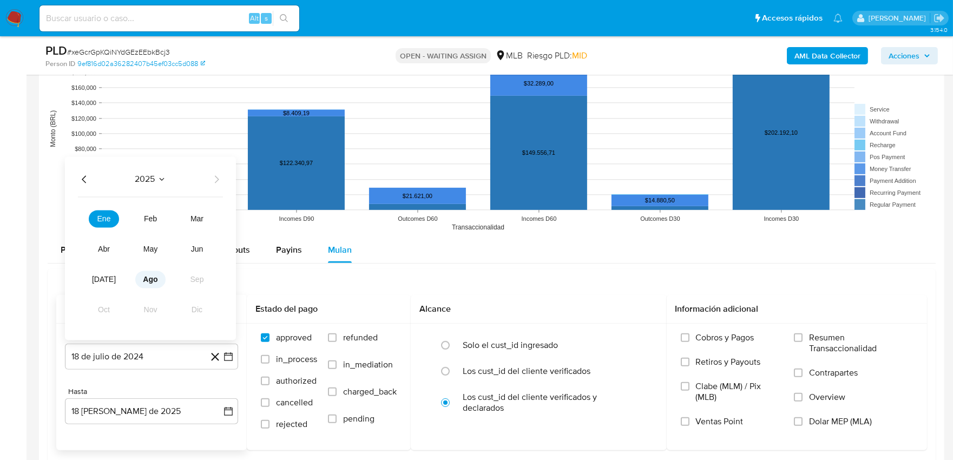
click at [140, 281] on button "ago" at bounding box center [150, 279] width 30 height 17
click at [110, 275] on button "12" at bounding box center [108, 275] width 17 height 17
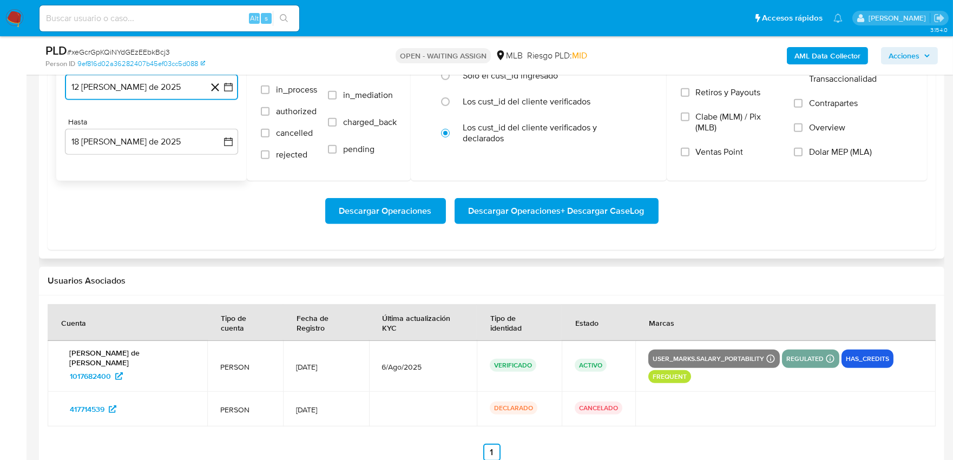
scroll to position [1232, 0]
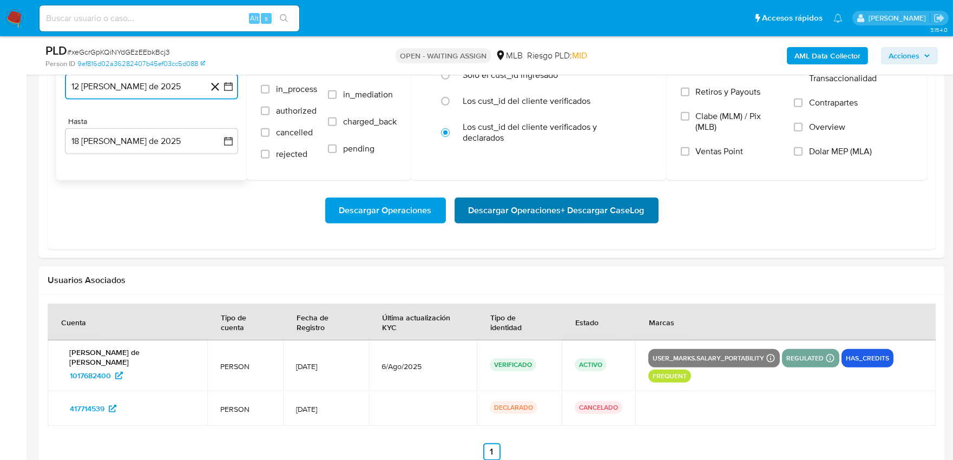
click at [544, 212] on span "Descargar Operaciones + Descargar CaseLog" at bounding box center [557, 211] width 176 height 24
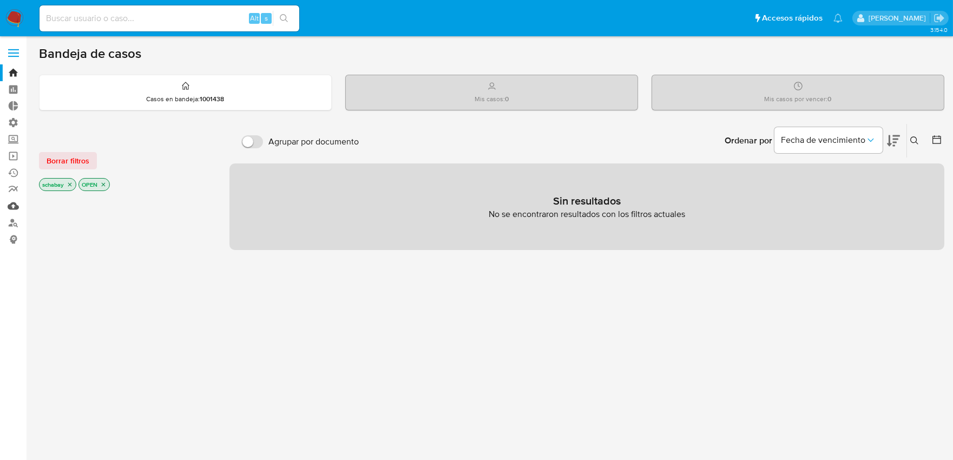
click at [12, 204] on link "Mulan" at bounding box center [64, 206] width 129 height 17
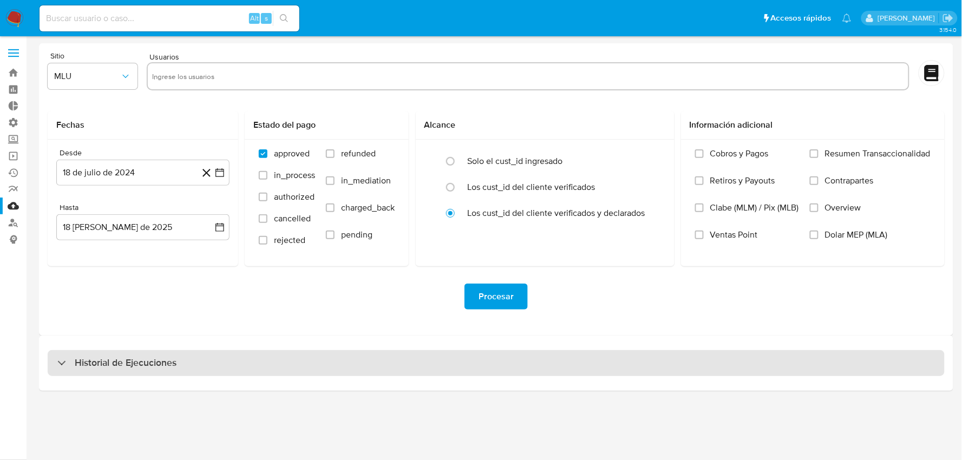
click at [298, 366] on div "Historial de Ejecuciones" at bounding box center [496, 363] width 897 height 26
select select "10"
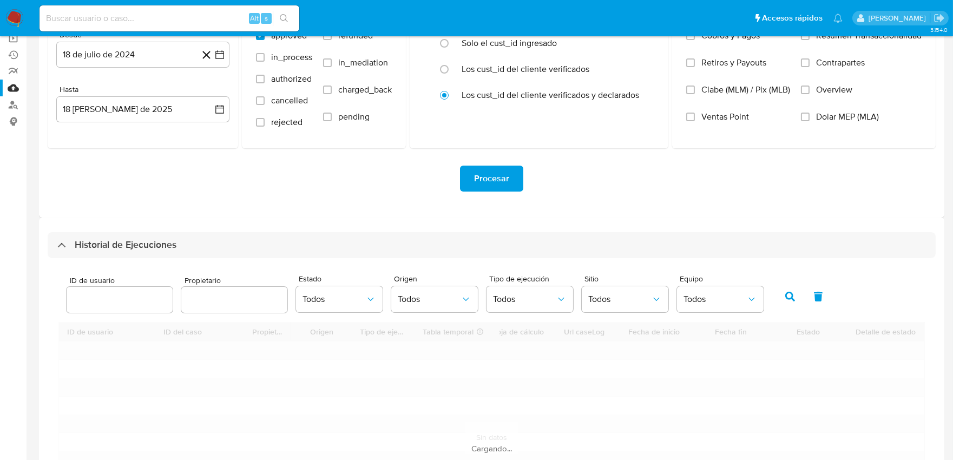
scroll to position [120, 0]
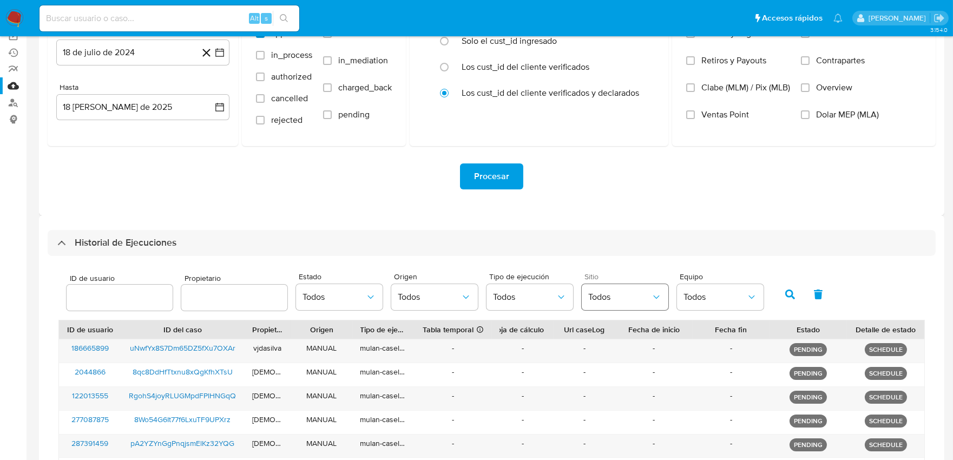
click at [637, 299] on span "Todos" at bounding box center [619, 297] width 63 height 11
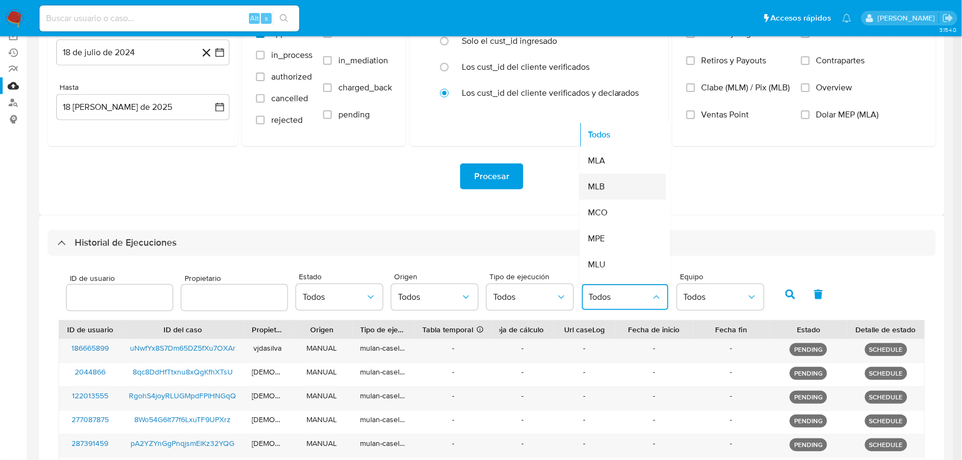
click at [621, 182] on div "MLB" at bounding box center [619, 187] width 63 height 26
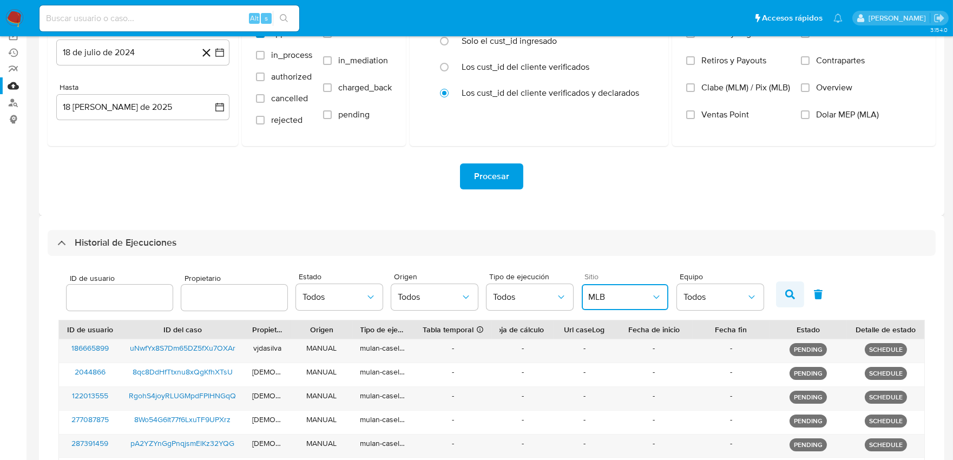
click at [786, 296] on icon "button" at bounding box center [790, 295] width 10 height 10
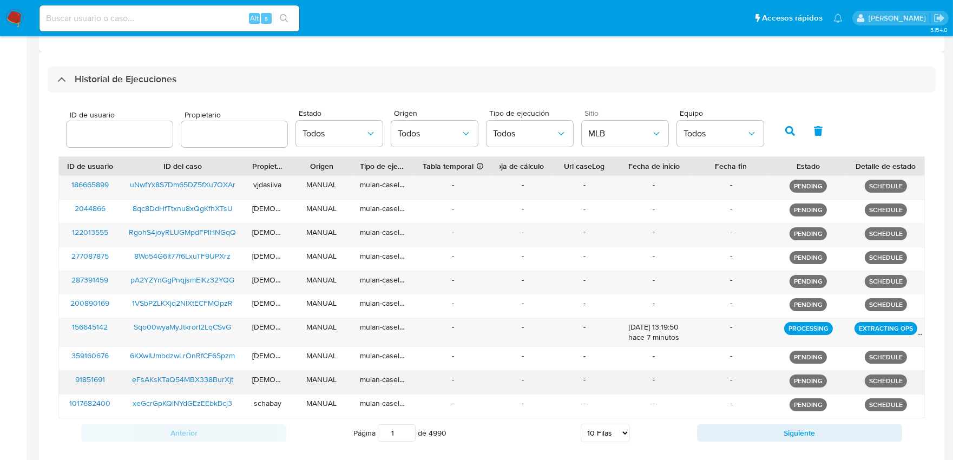
scroll to position [301, 0]
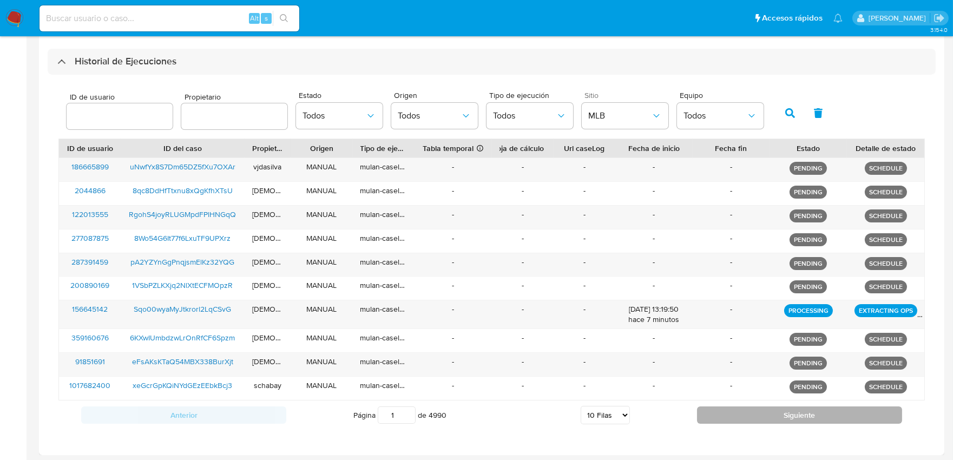
click at [787, 417] on button "Siguiente" at bounding box center [799, 414] width 205 height 17
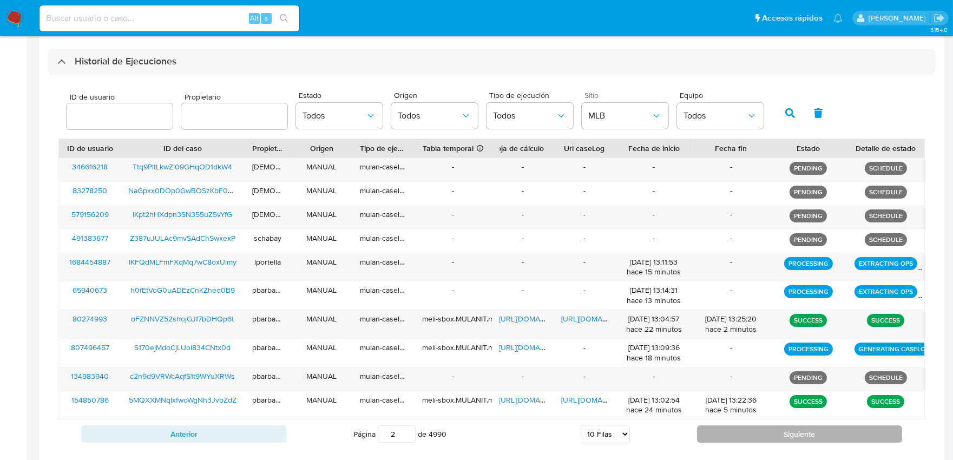
click at [806, 435] on button "Siguiente" at bounding box center [799, 433] width 205 height 17
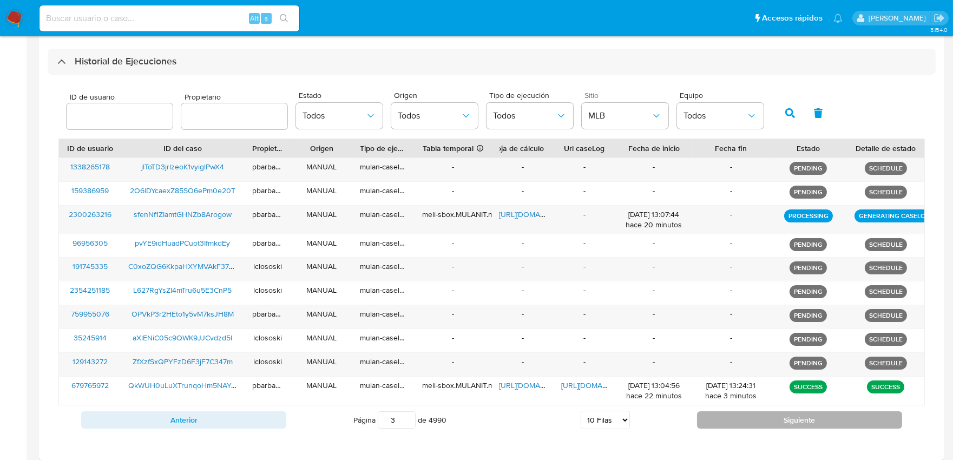
click at [804, 419] on button "Siguiente" at bounding box center [799, 419] width 205 height 17
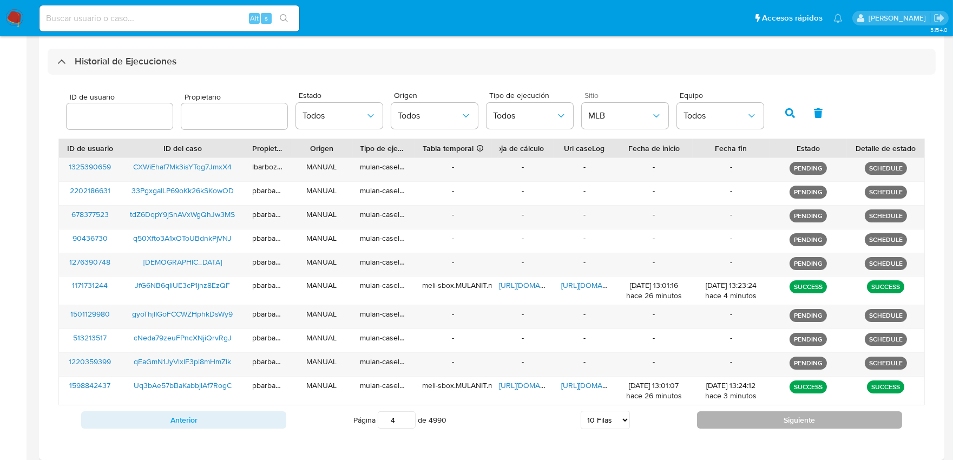
click at [804, 419] on button "Siguiente" at bounding box center [799, 419] width 205 height 17
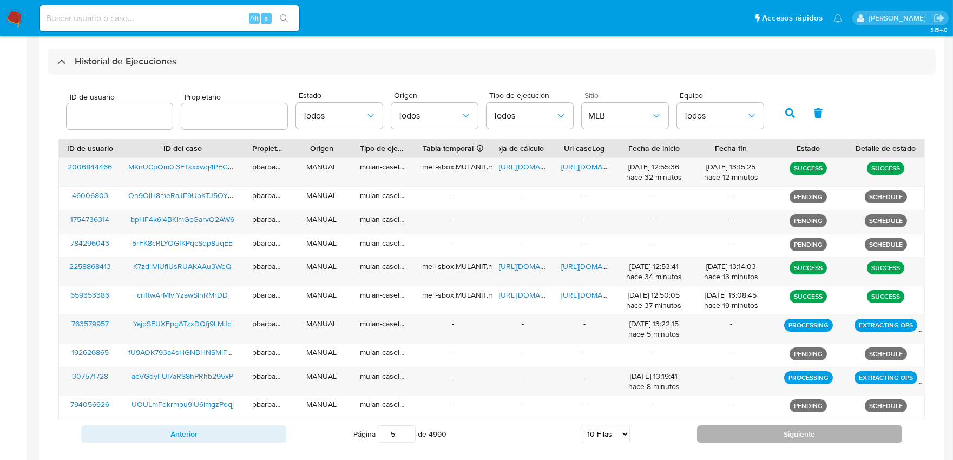
click at [804, 419] on div "Anterior Página 5 de 4990 5 [PERSON_NAME] 10 [PERSON_NAME] 20 [PERSON_NAME] 25 …" at bounding box center [491, 433] width 867 height 29
click at [745, 432] on button "Siguiente" at bounding box center [799, 433] width 205 height 17
type input "6"
